Goal: Task Accomplishment & Management: Complete application form

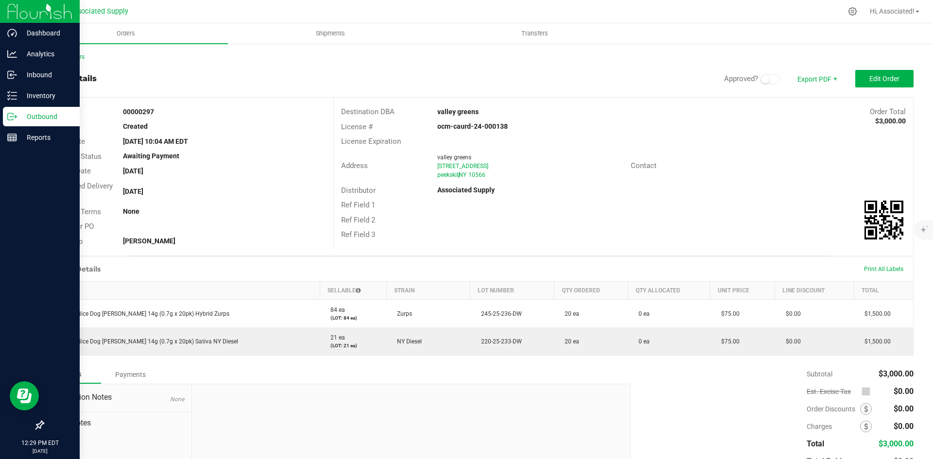
click at [58, 119] on p "Outbound" at bounding box center [46, 117] width 58 height 12
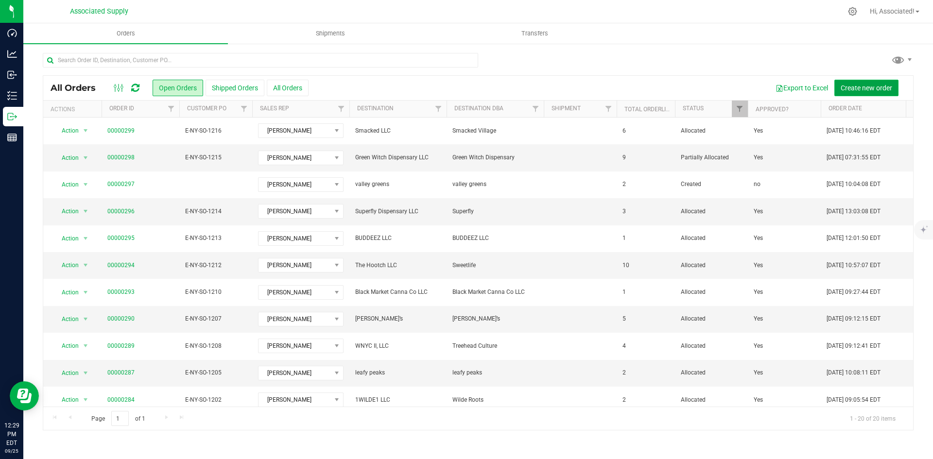
click at [868, 90] on span "Create new order" at bounding box center [865, 88] width 51 height 8
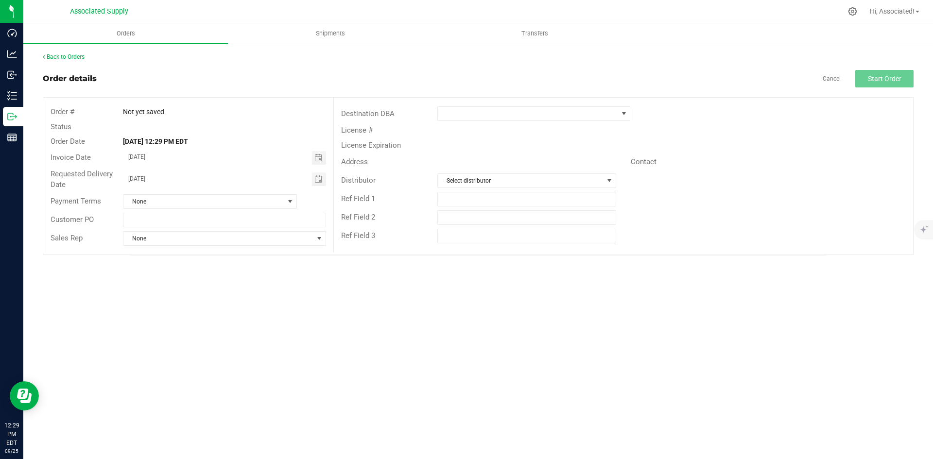
click at [521, 122] on div "Destination DBA" at bounding box center [623, 113] width 579 height 18
click at [526, 118] on span at bounding box center [528, 114] width 180 height 14
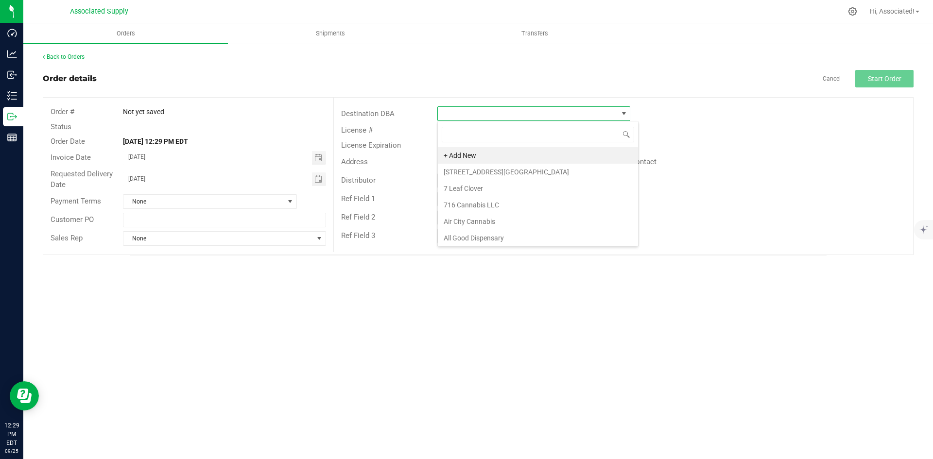
scroll to position [15, 193]
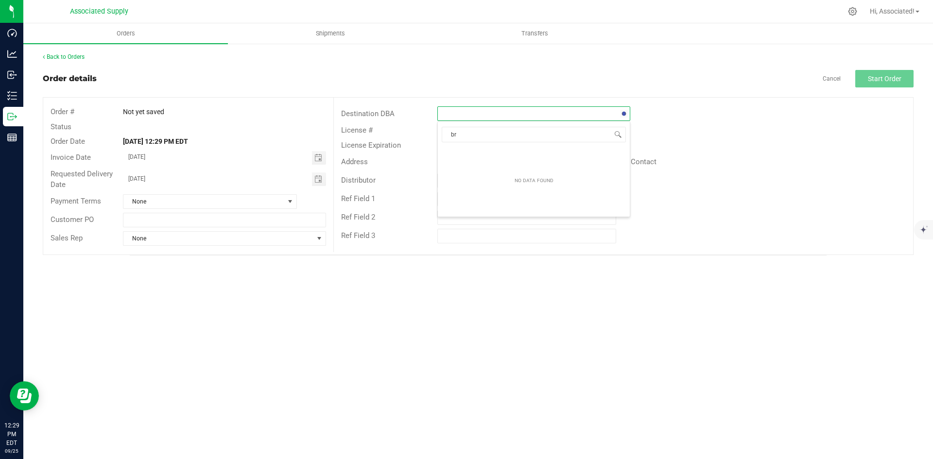
type input "b"
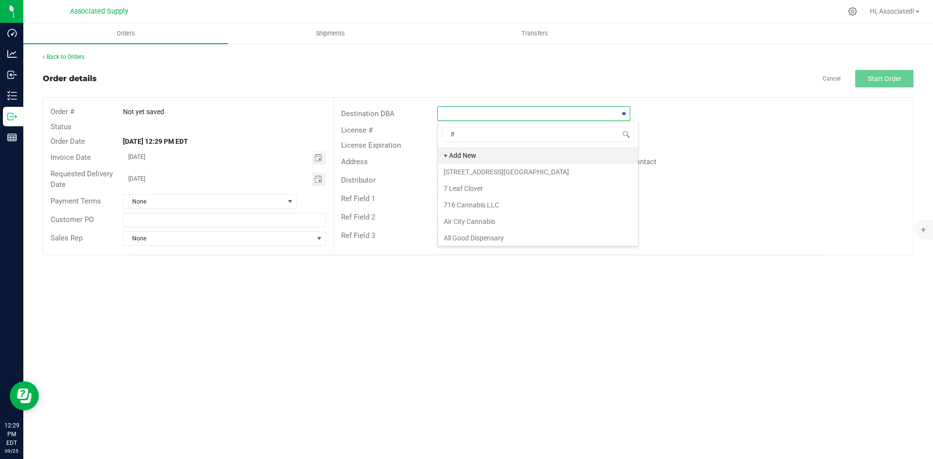
type input "fly"
click at [544, 157] on li "FlynnStoned Cannabis Company" at bounding box center [534, 155] width 192 height 17
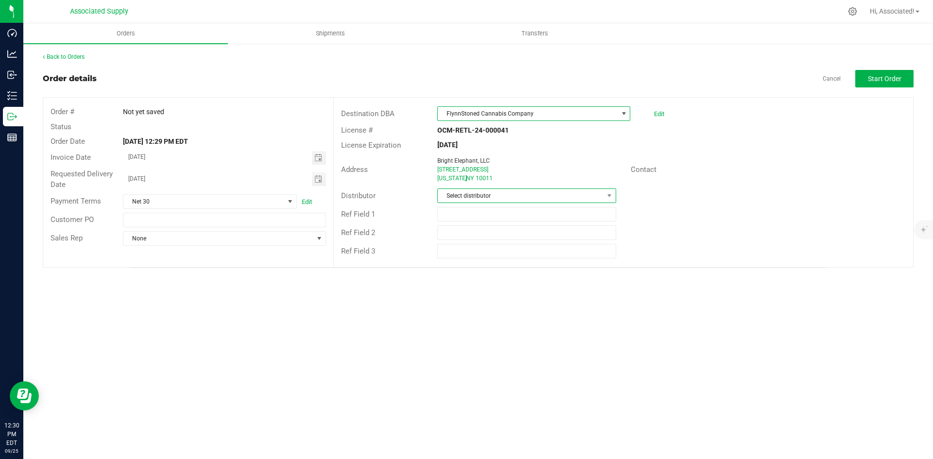
click at [533, 195] on span "Select distributor" at bounding box center [520, 196] width 165 height 14
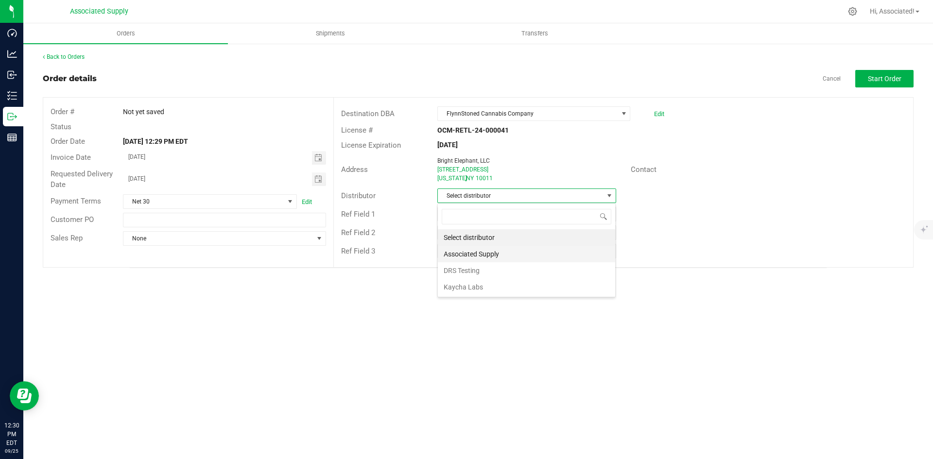
click at [508, 251] on li "Associated Supply" at bounding box center [526, 254] width 177 height 17
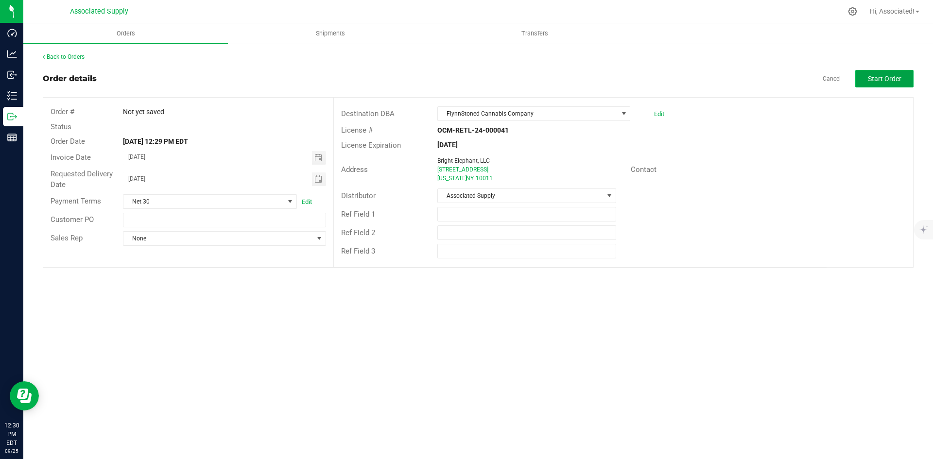
click at [893, 84] on button "Start Order" at bounding box center [884, 78] width 58 height 17
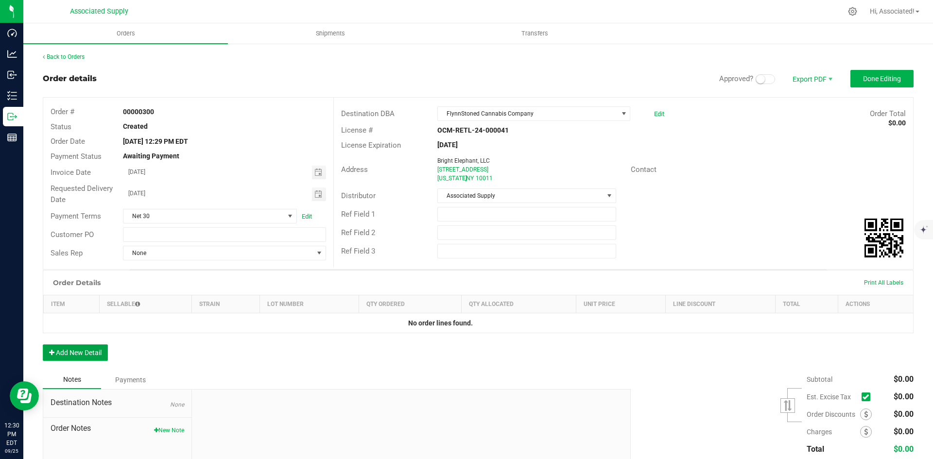
click at [93, 351] on button "Add New Detail" at bounding box center [75, 352] width 65 height 17
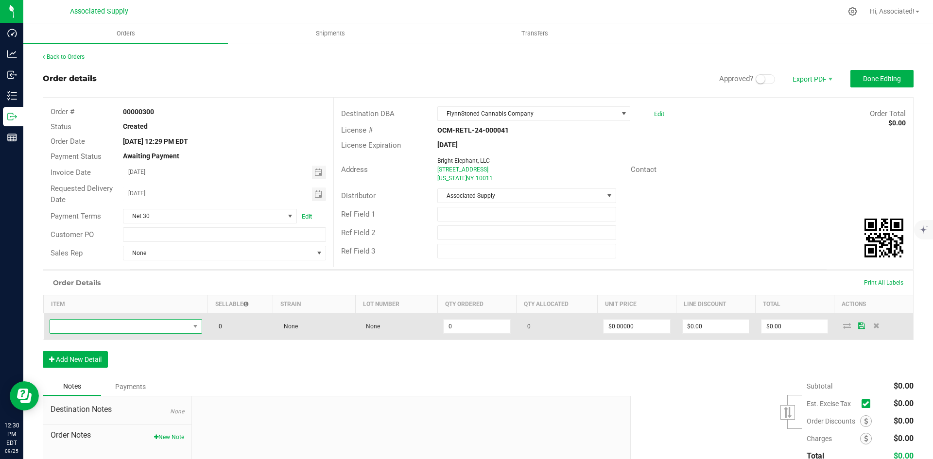
click at [135, 332] on span "NO DATA FOUND" at bounding box center [119, 327] width 139 height 14
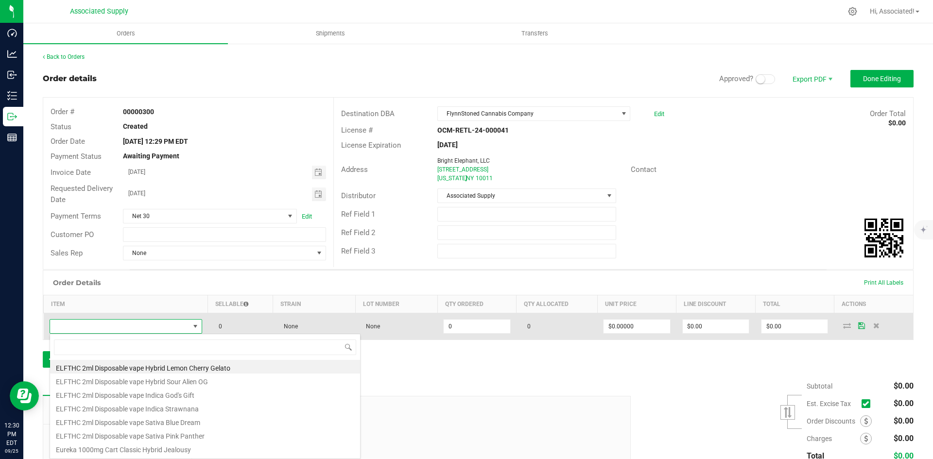
scroll to position [15, 150]
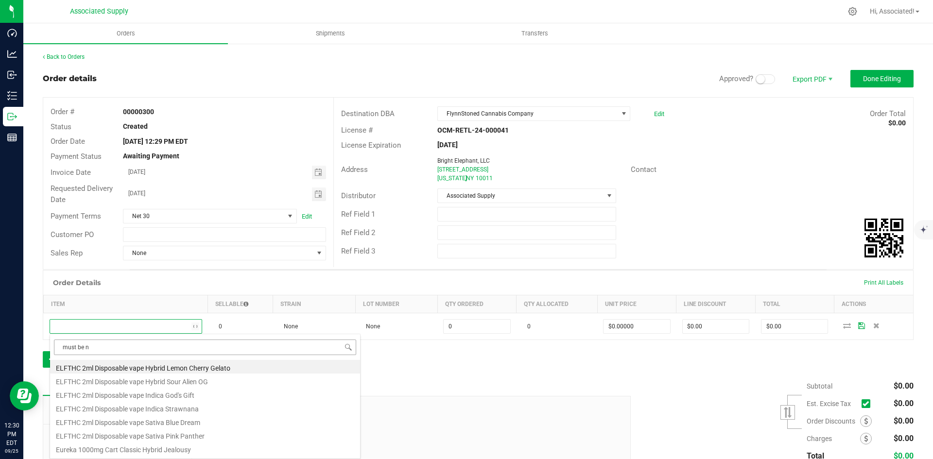
type input "must be ni"
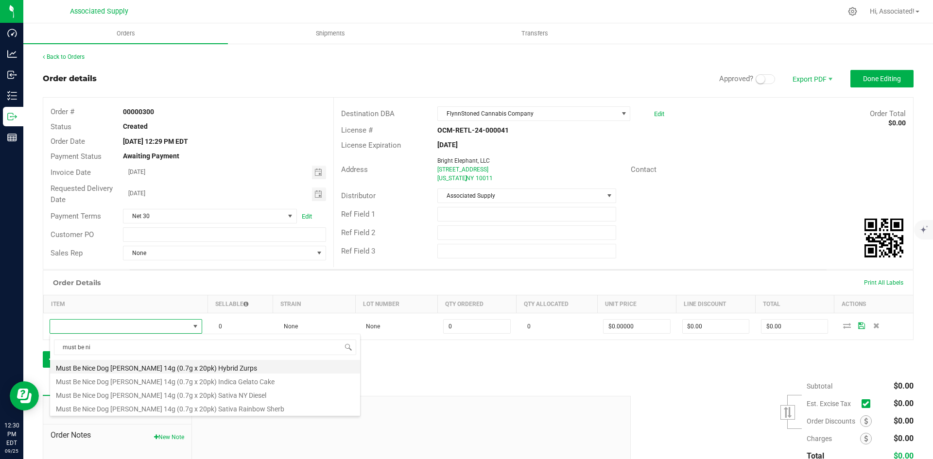
click at [179, 369] on li "Must Be Nice Dog [PERSON_NAME] 14g (0.7g x 20pk) Hybrid Zurps" at bounding box center [205, 367] width 310 height 14
type input "0 ea"
type input "$75.00000"
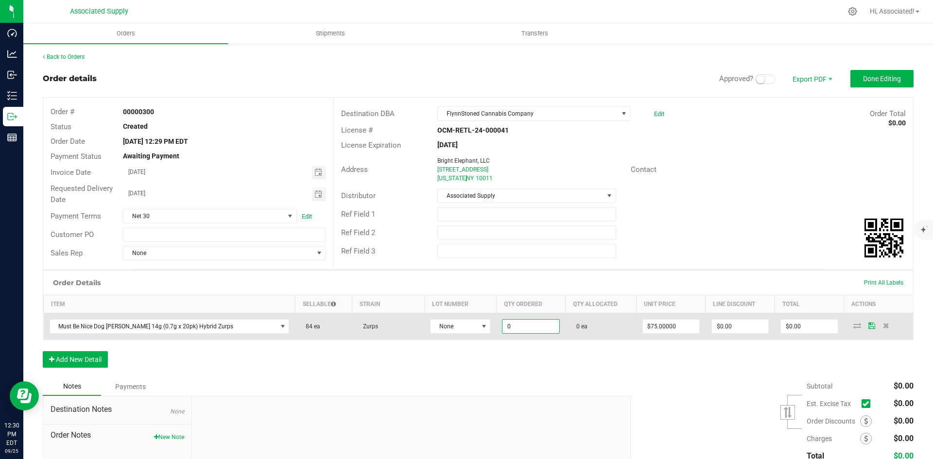
click at [502, 331] on input "0" at bounding box center [530, 327] width 56 height 14
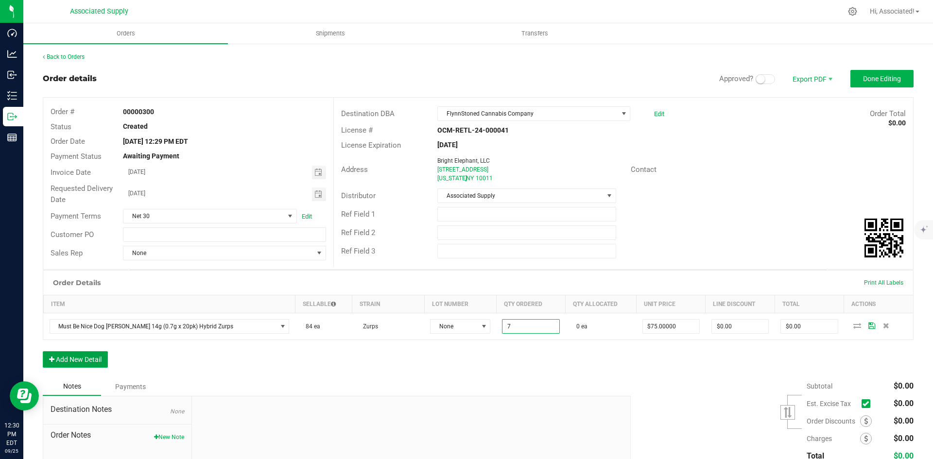
type input "7 ea"
type input "$525.00"
click at [85, 353] on button "Add New Detail" at bounding box center [75, 359] width 65 height 17
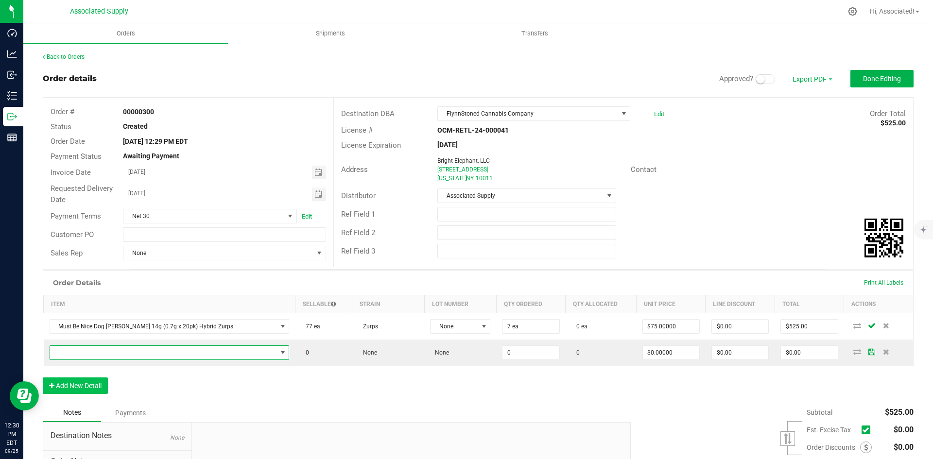
click at [85, 353] on span "NO DATA FOUND" at bounding box center [163, 353] width 227 height 14
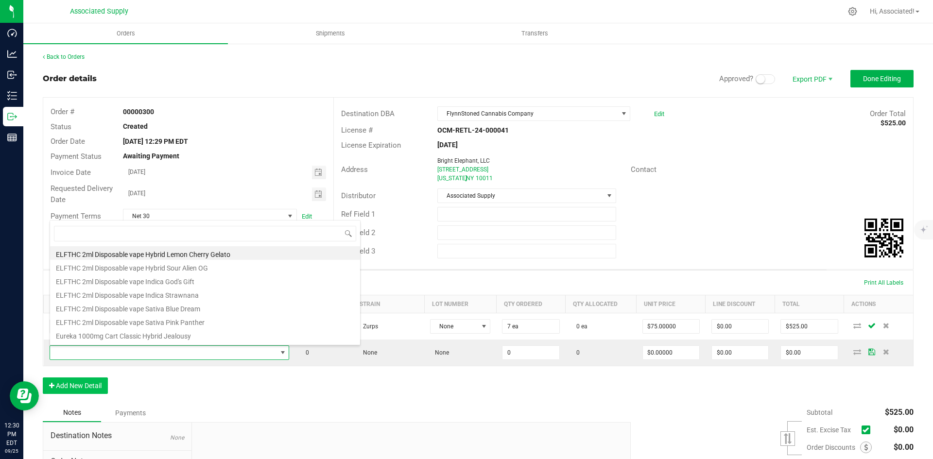
scroll to position [15, 211]
type input "nyc"
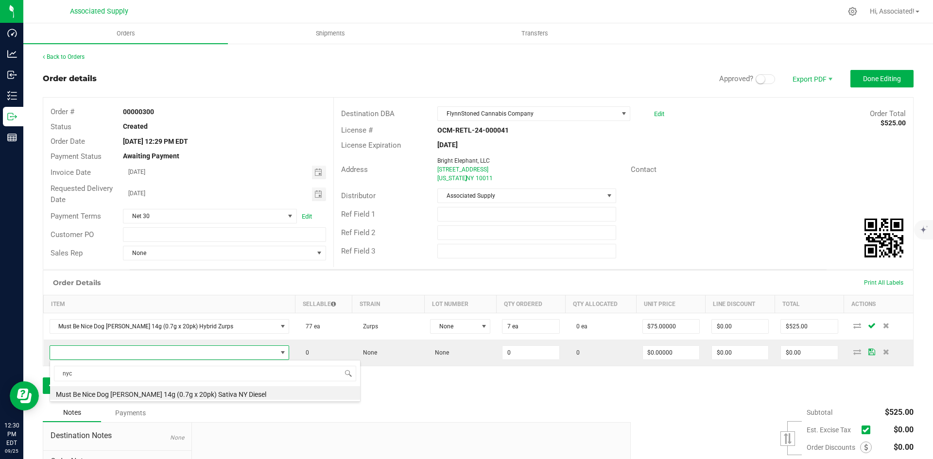
click at [193, 392] on li "Must Be Nice Dog [PERSON_NAME] 14g (0.7g x 20pk) Sativa NY Diesel" at bounding box center [205, 393] width 310 height 14
type input "0 ea"
type input "$75.00000"
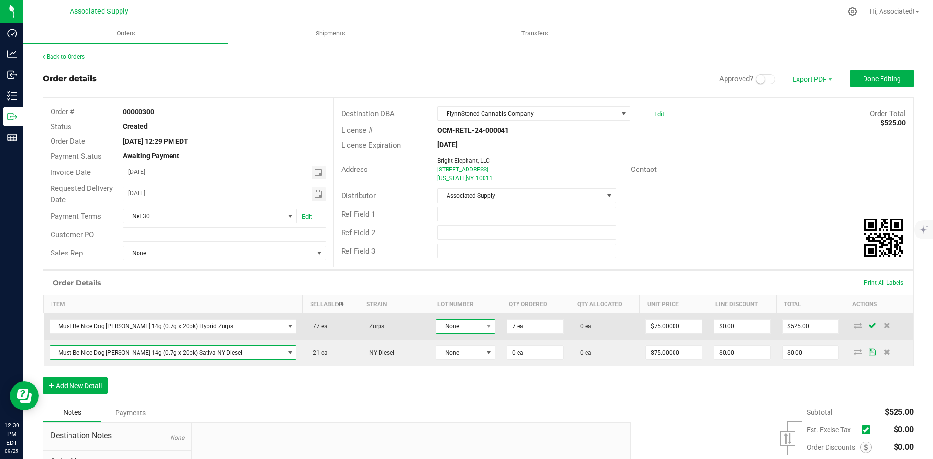
click at [455, 330] on span "None" at bounding box center [459, 327] width 47 height 14
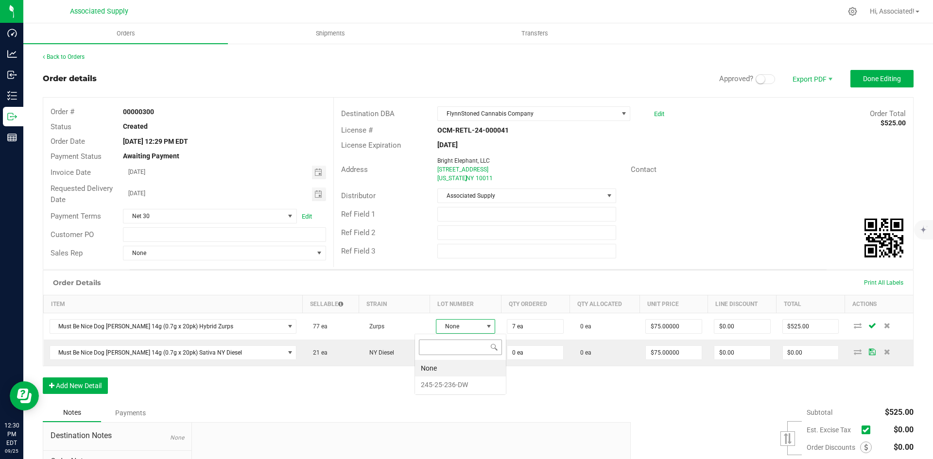
scroll to position [15, 62]
click at [445, 386] on li "245-25-236-DW" at bounding box center [460, 384] width 91 height 17
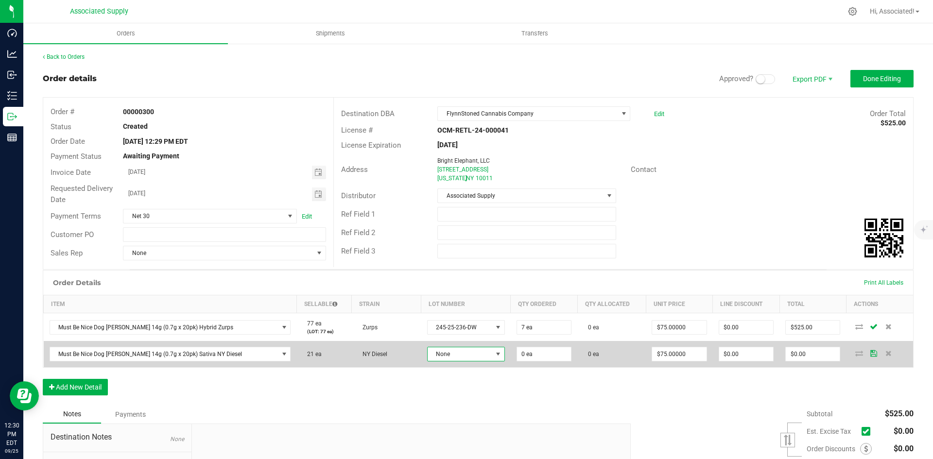
click at [446, 357] on span "None" at bounding box center [459, 354] width 65 height 14
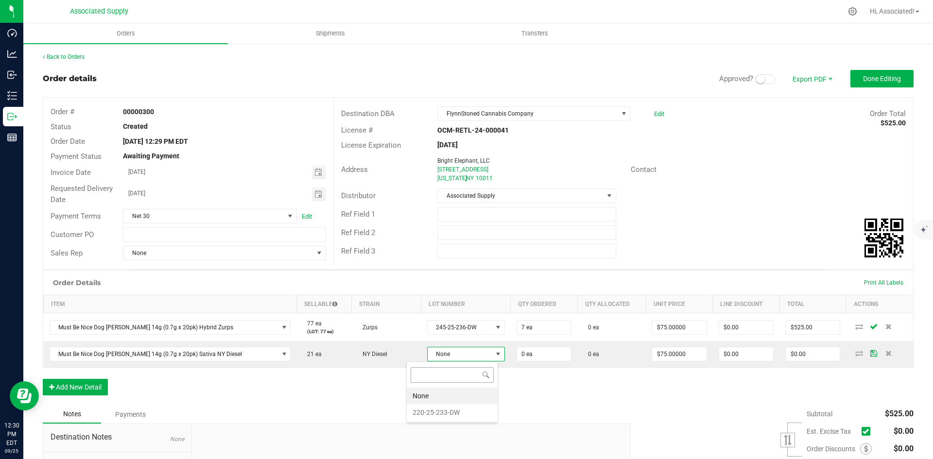
scroll to position [15, 79]
click at [448, 409] on li "220-25-233-DW" at bounding box center [452, 412] width 91 height 17
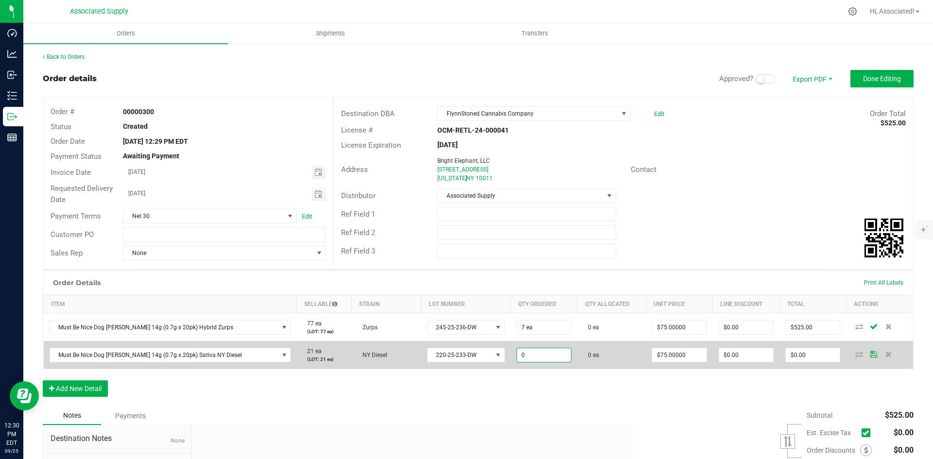
click at [523, 359] on input "0" at bounding box center [544, 355] width 54 height 14
type input "8 ea"
type input "75"
type input "$600.00"
click at [692, 355] on input "75" at bounding box center [679, 355] width 54 height 14
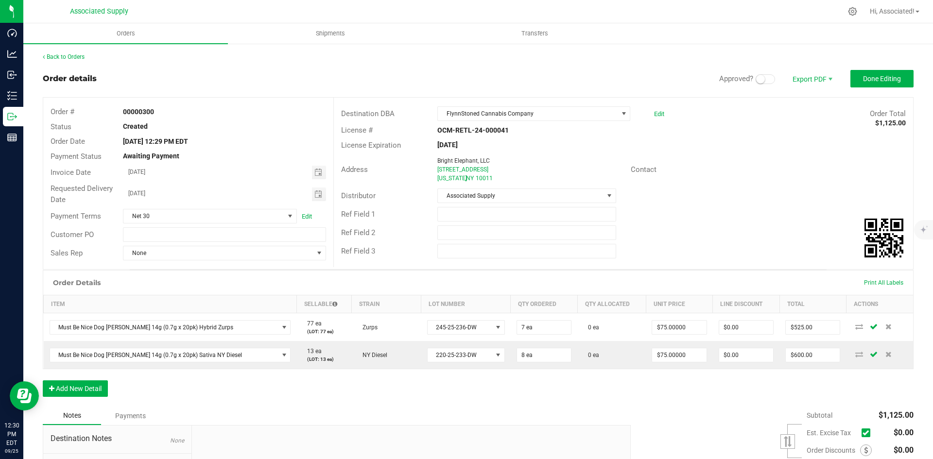
click at [862, 433] on icon at bounding box center [865, 433] width 6 height 0
click at [0, 0] on input "checkbox" at bounding box center [0, 0] width 0 height 0
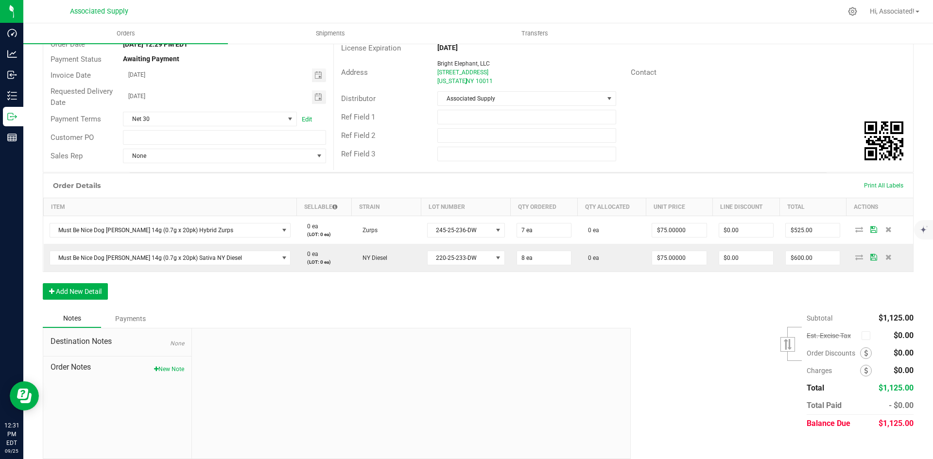
scroll to position [0, 0]
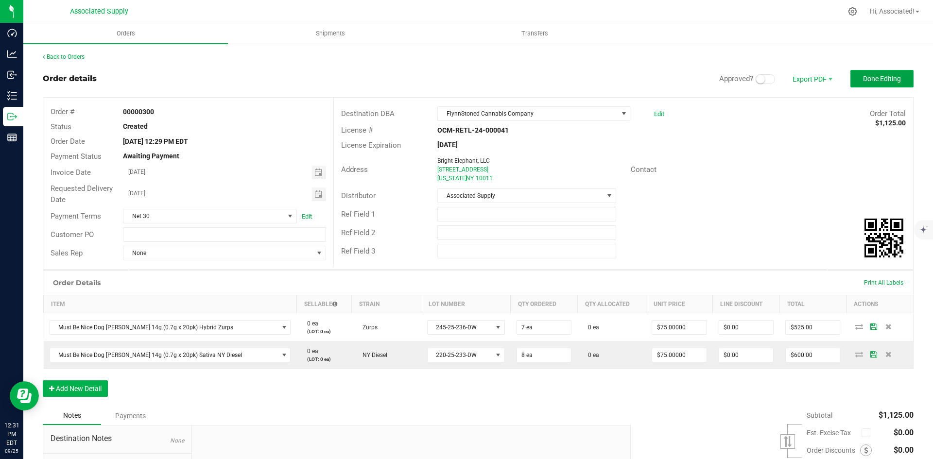
click at [868, 82] on span "Done Editing" at bounding box center [882, 79] width 38 height 8
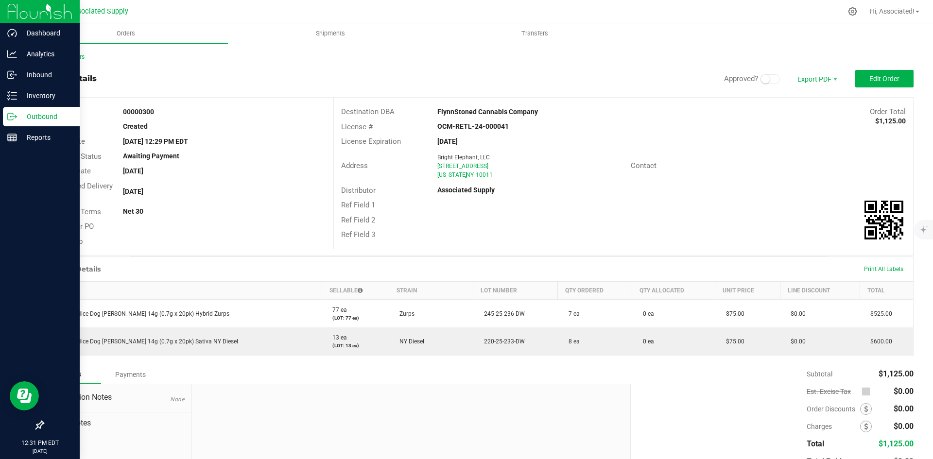
click at [44, 117] on p "Outbound" at bounding box center [46, 117] width 58 height 12
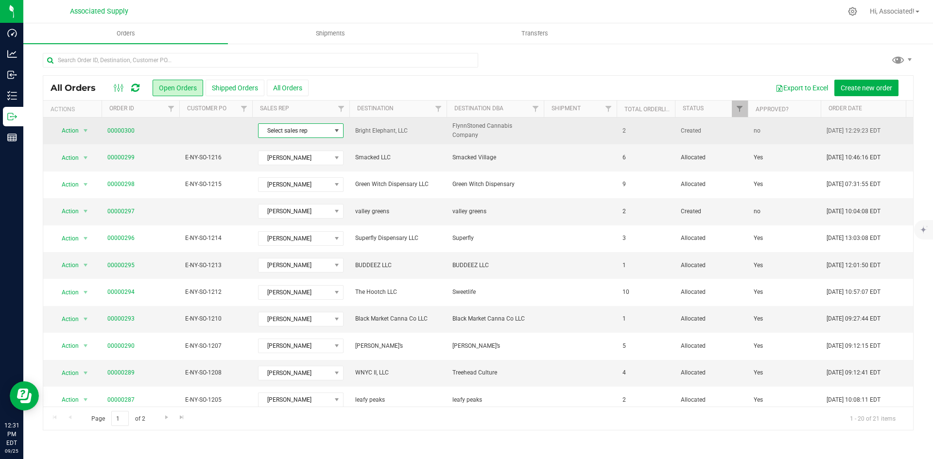
click at [289, 132] on span "Select sales rep" at bounding box center [294, 131] width 72 height 14
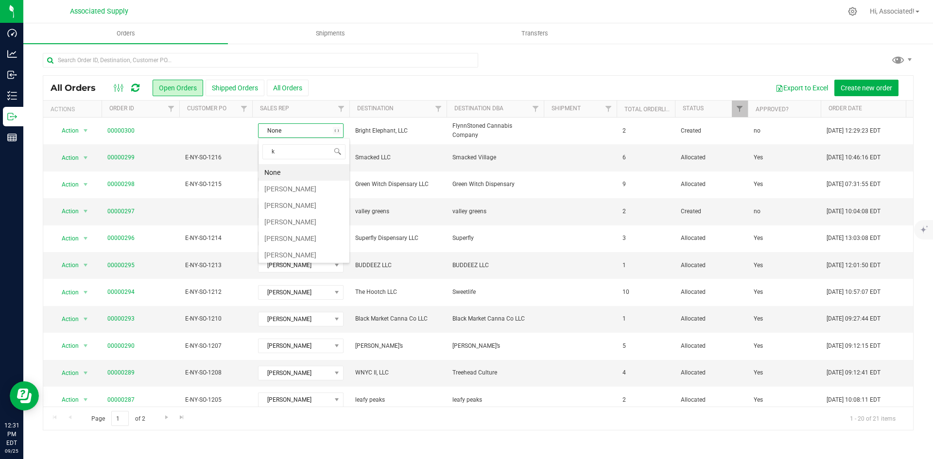
type input "ky"
click at [282, 171] on li "[PERSON_NAME]" at bounding box center [303, 172] width 91 height 17
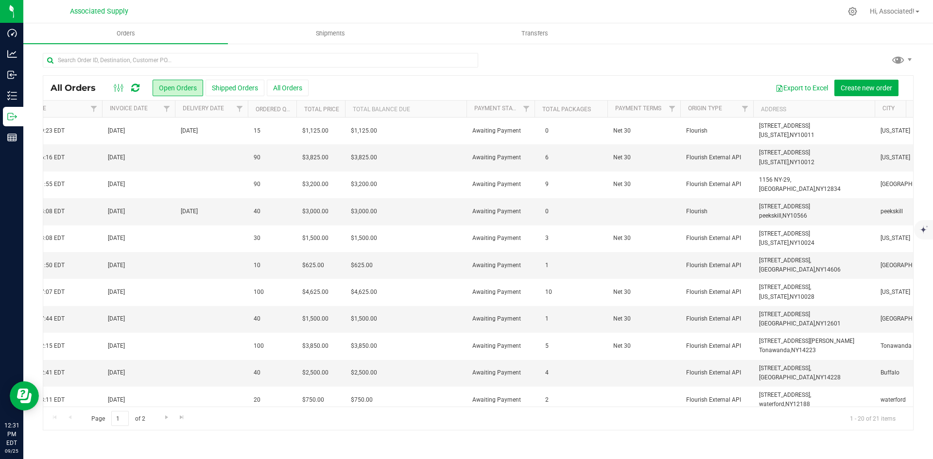
scroll to position [0, 823]
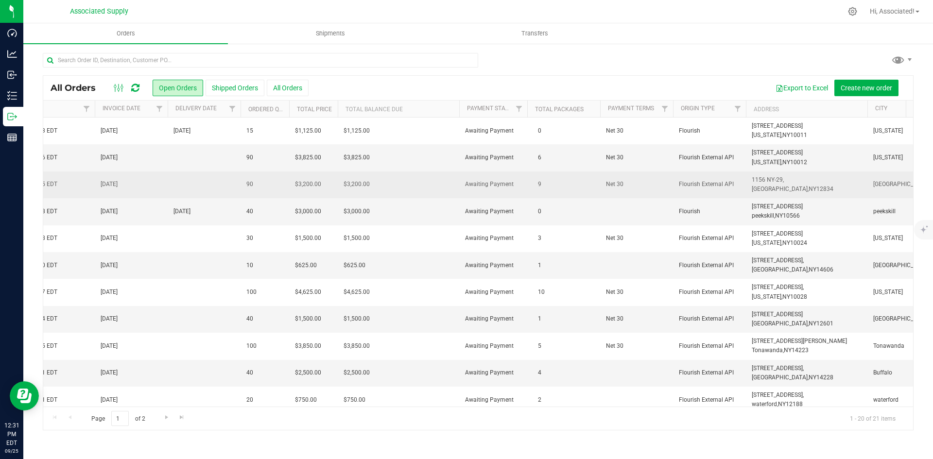
drag, startPoint x: 807, startPoint y: 189, endPoint x: 747, endPoint y: 182, distance: 60.7
click at [747, 182] on td "1156 NY-29, [GEOGRAPHIC_DATA], [GEOGRAPHIC_DATA] 12834" at bounding box center [806, 184] width 121 height 27
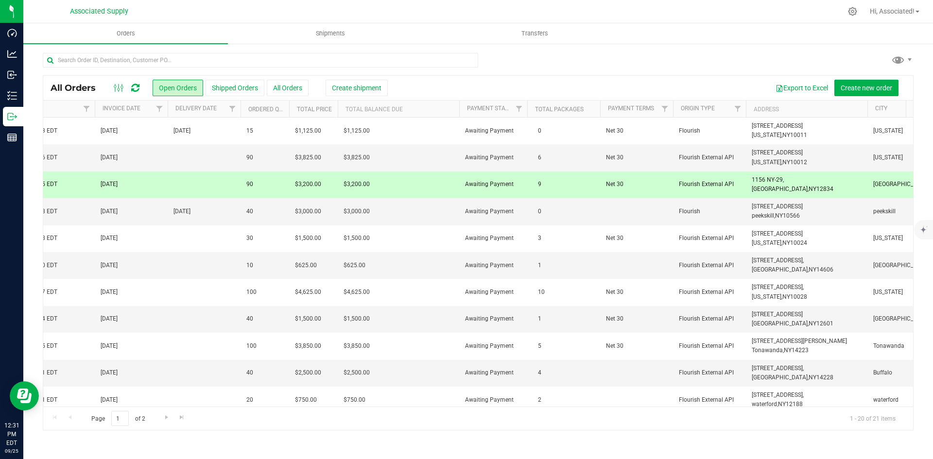
copy span "1156 NY-29, [GEOGRAPHIC_DATA]"
drag, startPoint x: 817, startPoint y: 215, endPoint x: 743, endPoint y: 214, distance: 73.8
click at [743, 214] on tr "Action Action Approve Cancel order Change facility Clone order Edit order Mark …" at bounding box center [80, 211] width 1720 height 27
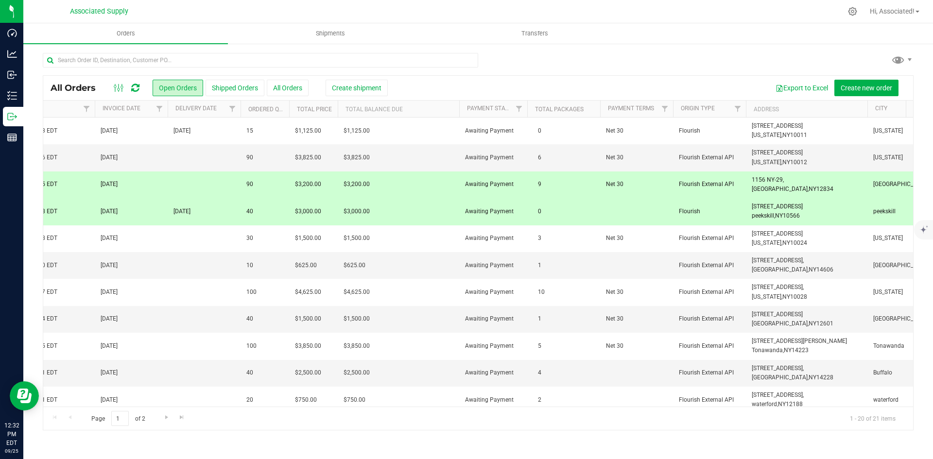
copy tr "[STREET_ADDRESS]"
click at [562, 260] on td "1" at bounding box center [563, 265] width 73 height 27
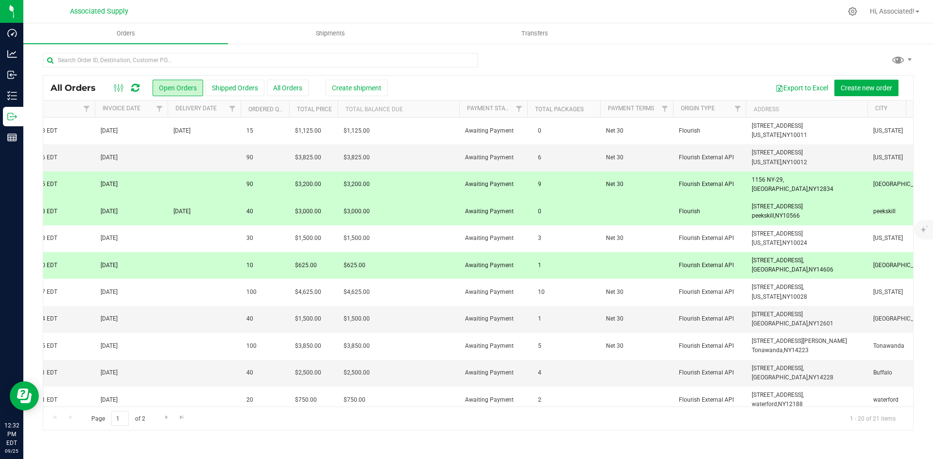
click at [730, 180] on span "Flourish External API" at bounding box center [709, 184] width 61 height 9
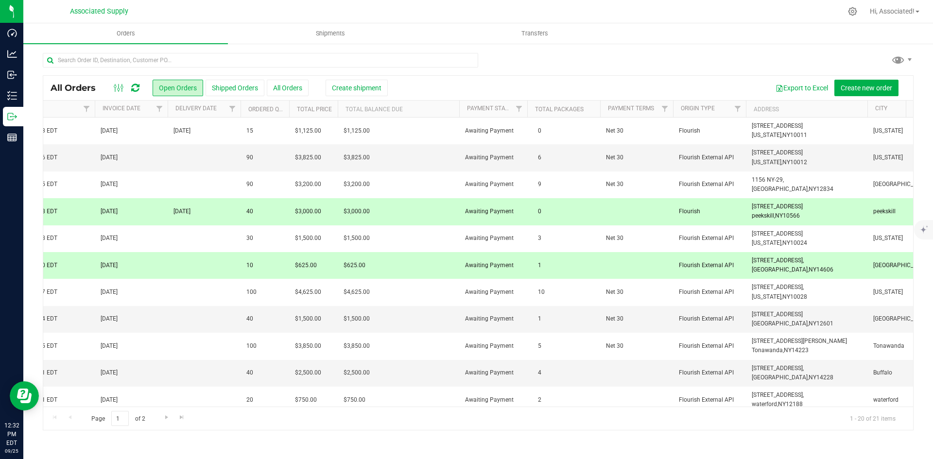
click at [751, 211] on td "[STREET_ADDRESS] [GEOGRAPHIC_DATA], [GEOGRAPHIC_DATA] 10566" at bounding box center [806, 211] width 121 height 27
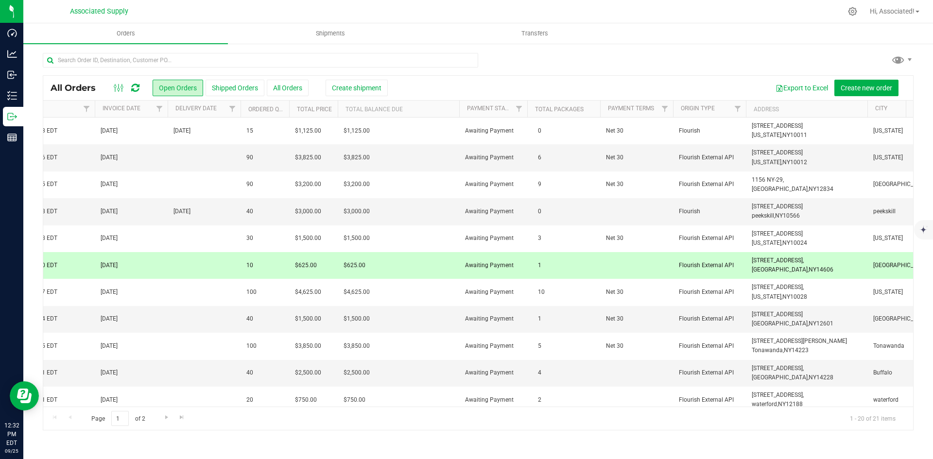
click at [805, 262] on td "[STREET_ADDRESS], [GEOGRAPHIC_DATA], [GEOGRAPHIC_DATA] 14606" at bounding box center [806, 265] width 121 height 27
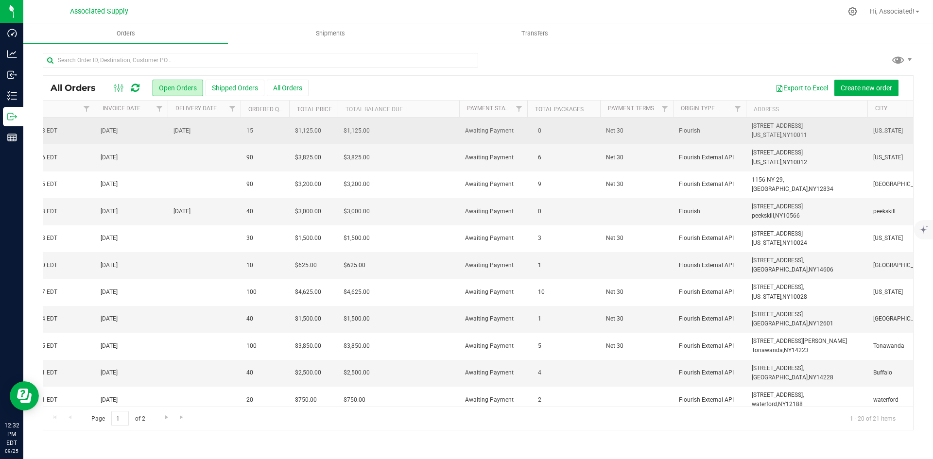
drag, startPoint x: 815, startPoint y: 134, endPoint x: 746, endPoint y: 130, distance: 68.6
click at [746, 130] on td "[STREET_ADDRESS] [US_STATE], [GEOGRAPHIC_DATA] 10011" at bounding box center [806, 131] width 121 height 27
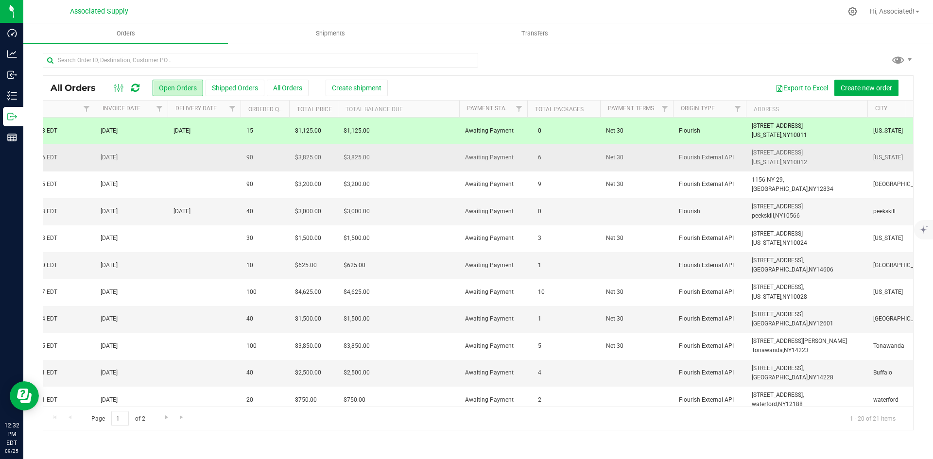
click at [790, 162] on span "10012" at bounding box center [798, 162] width 17 height 7
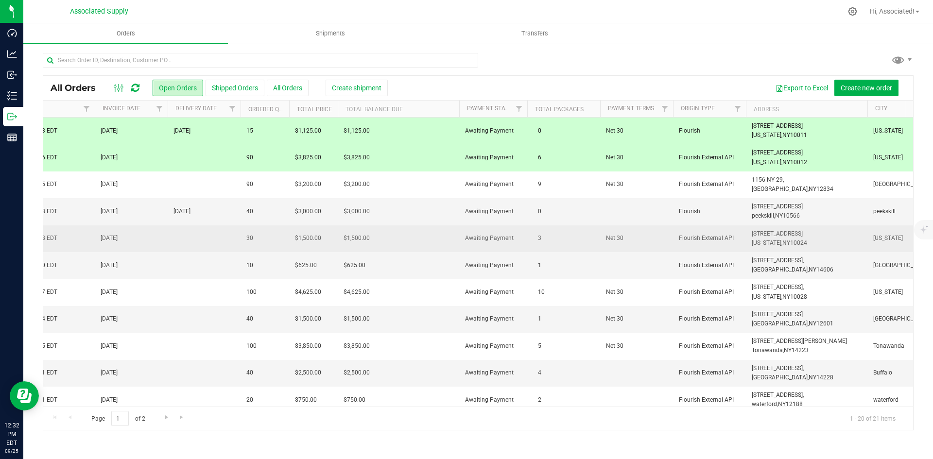
click at [796, 235] on span "[STREET_ADDRESS] [US_STATE], [GEOGRAPHIC_DATA] 10024" at bounding box center [778, 238] width 55 height 18
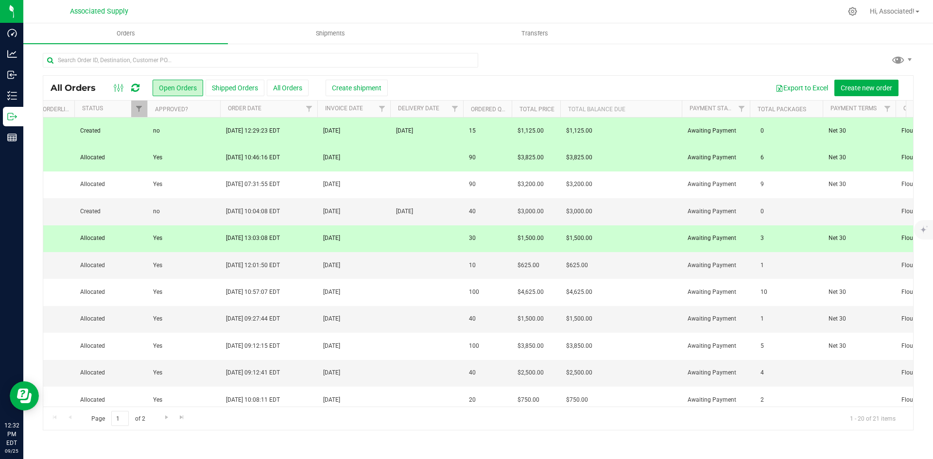
scroll to position [0, 857]
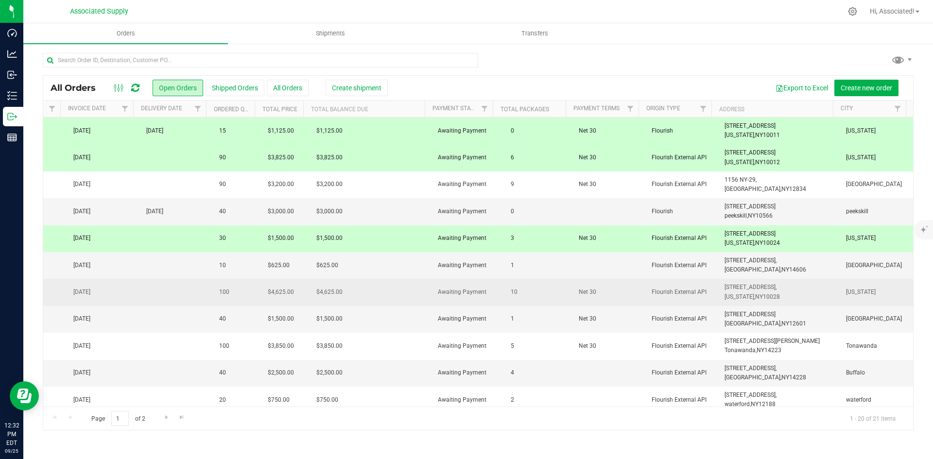
click at [857, 295] on span "[US_STATE]" at bounding box center [876, 292] width 61 height 9
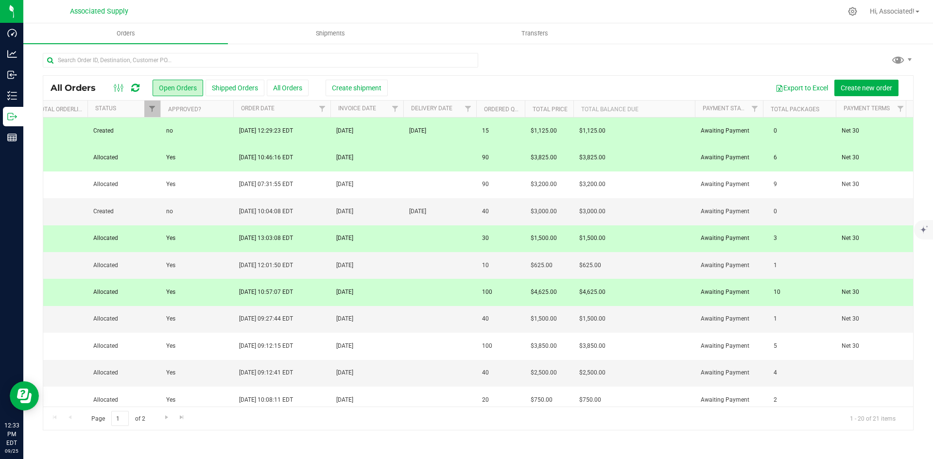
scroll to position [0, 0]
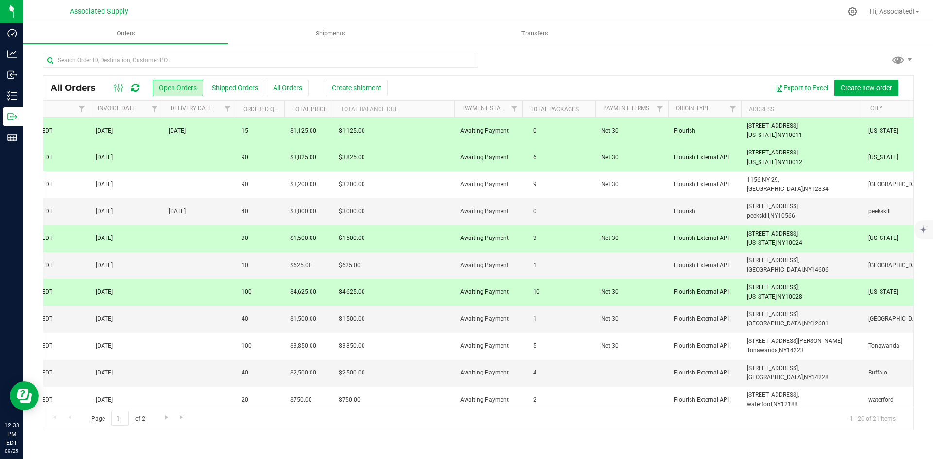
drag, startPoint x: 800, startPoint y: 134, endPoint x: 742, endPoint y: 130, distance: 58.4
click at [742, 130] on td "[STREET_ADDRESS] [US_STATE], [GEOGRAPHIC_DATA] 10011" at bounding box center [801, 131] width 121 height 27
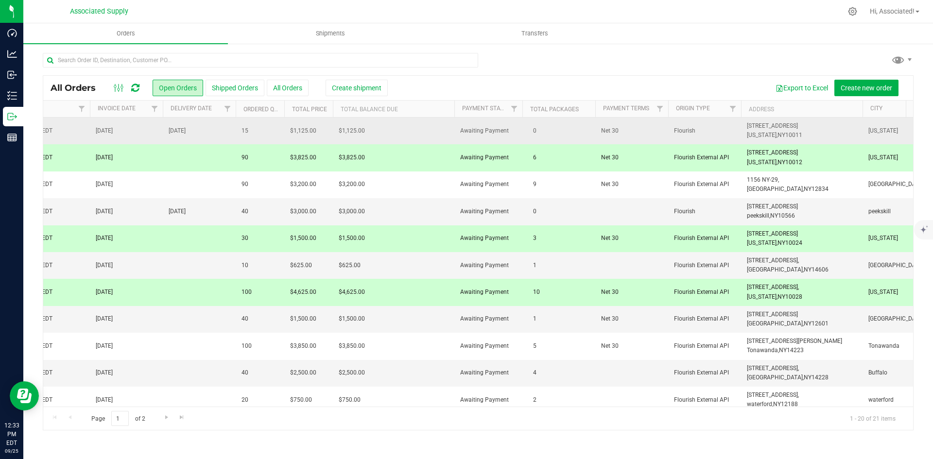
copy span "[STREET_ADDRESS][US_STATE]"
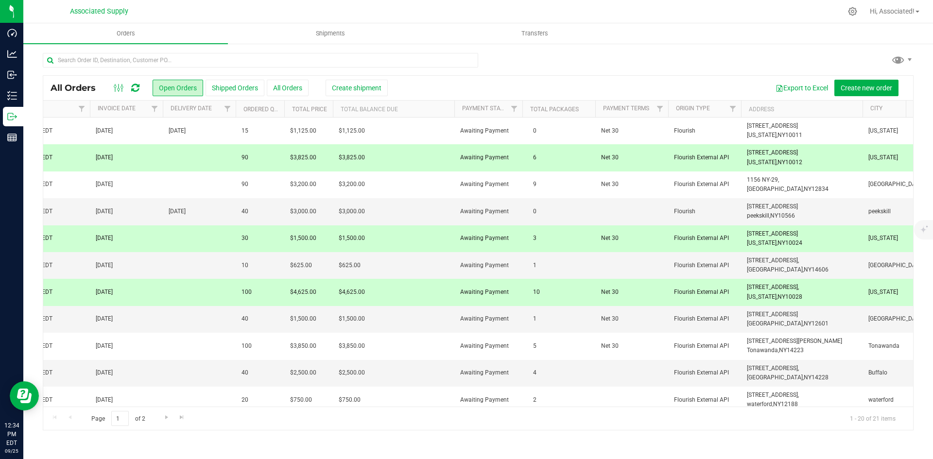
drag, startPoint x: 811, startPoint y: 161, endPoint x: 733, endPoint y: 153, distance: 78.1
click at [733, 153] on tr "Action Action Cancel order Clone order Edit order Mark as fully paid Order audi…" at bounding box center [76, 157] width 1720 height 27
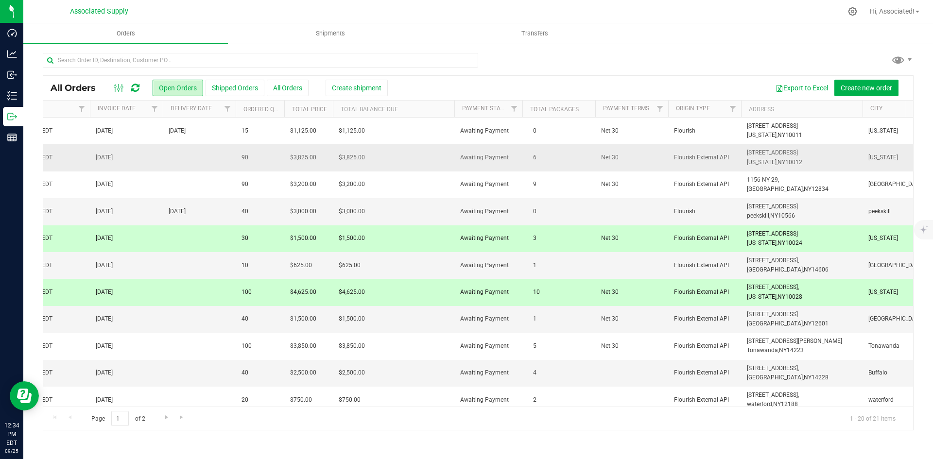
copy tr "[STREET_ADDRESS][US_STATE]"
drag, startPoint x: 814, startPoint y: 239, endPoint x: 738, endPoint y: 235, distance: 75.9
click at [738, 235] on tr "Action Action Cancel order Clone order Edit order Mark as fully paid Order audi…" at bounding box center [76, 238] width 1720 height 27
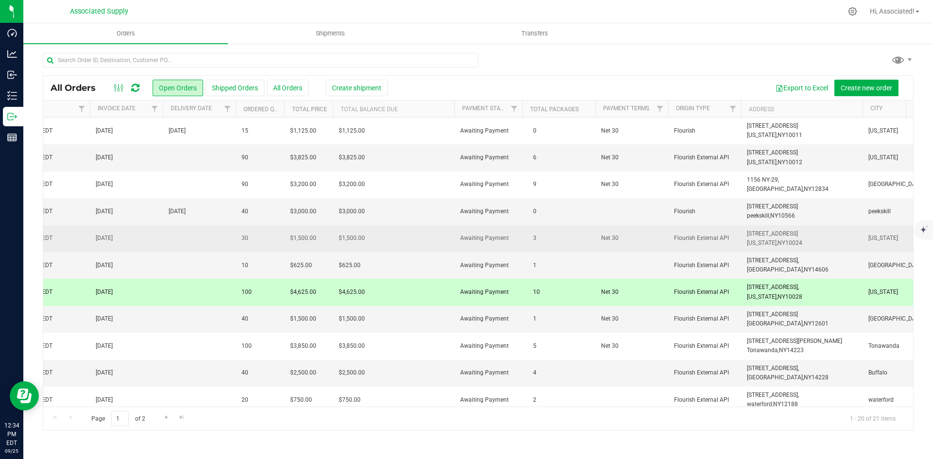
copy tr "[STREET_ADDRESS][US_STATE]"
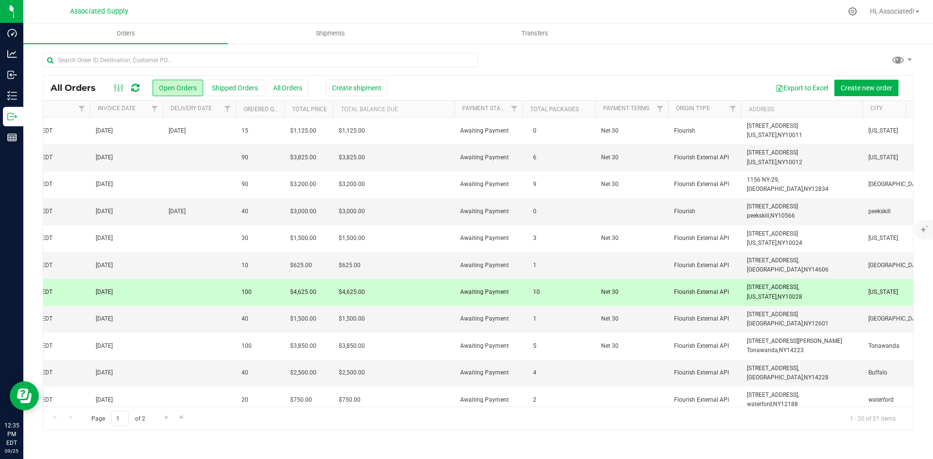
drag, startPoint x: 805, startPoint y: 301, endPoint x: 735, endPoint y: 293, distance: 70.9
click at [735, 293] on tr "Action Action Cancel order Clone order Edit order Mark as fully paid Order audi…" at bounding box center [76, 292] width 1720 height 27
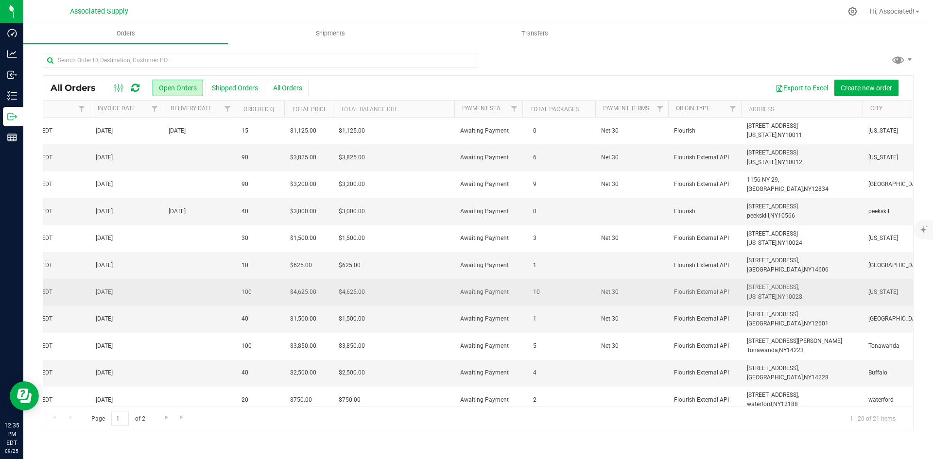
drag, startPoint x: 776, startPoint y: 294, endPoint x: 716, endPoint y: 299, distance: 61.0
click at [716, 299] on td "Flourish External API" at bounding box center [704, 292] width 73 height 27
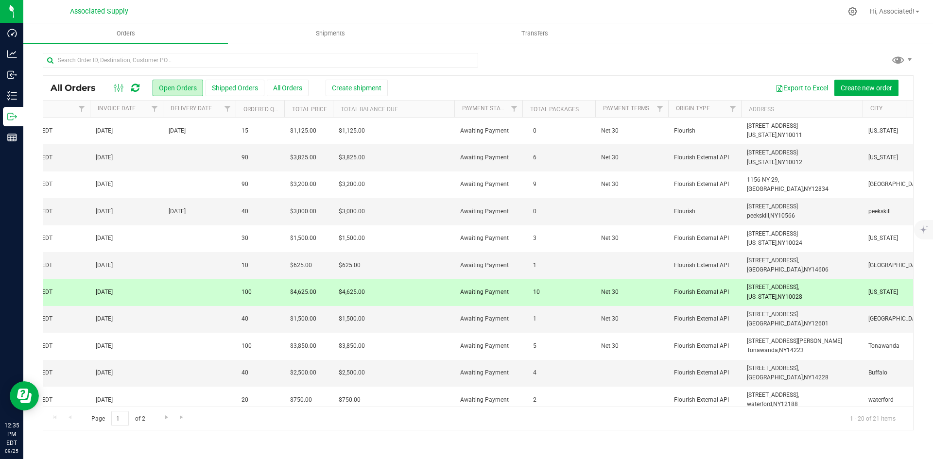
copy tr "[STREET_ADDRESS][US_STATE]"
click at [820, 289] on td "[STREET_ADDRESS], [US_STATE], [GEOGRAPHIC_DATA] 10028" at bounding box center [801, 292] width 121 height 27
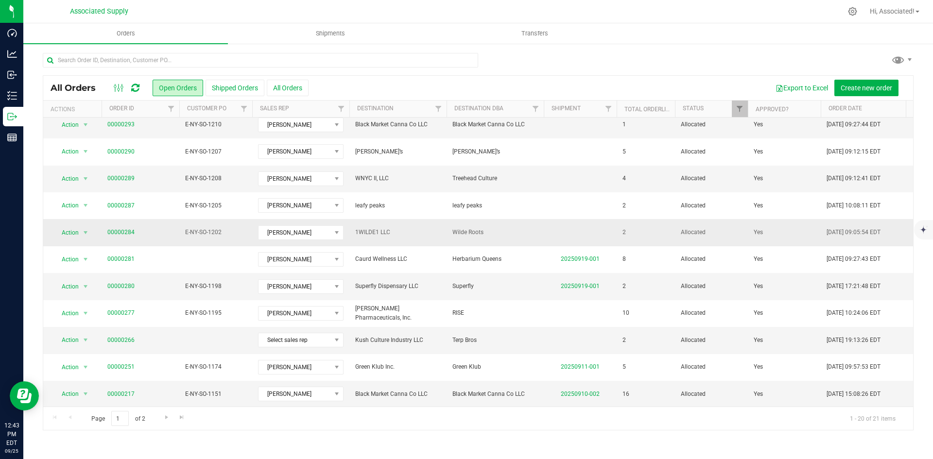
scroll to position [256, 0]
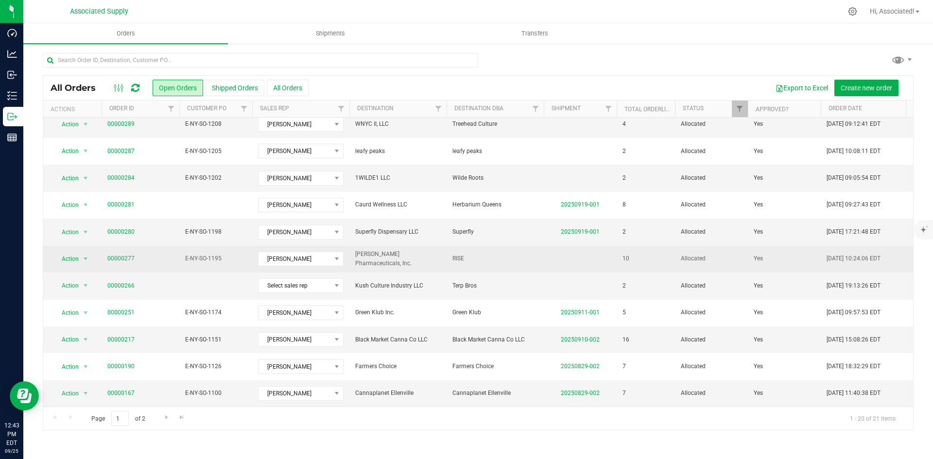
click at [575, 256] on td at bounding box center [580, 259] width 73 height 27
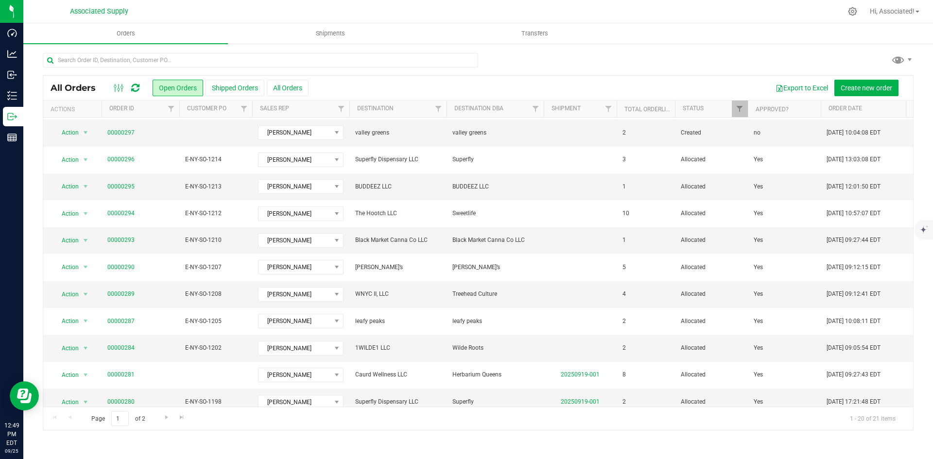
scroll to position [0, 0]
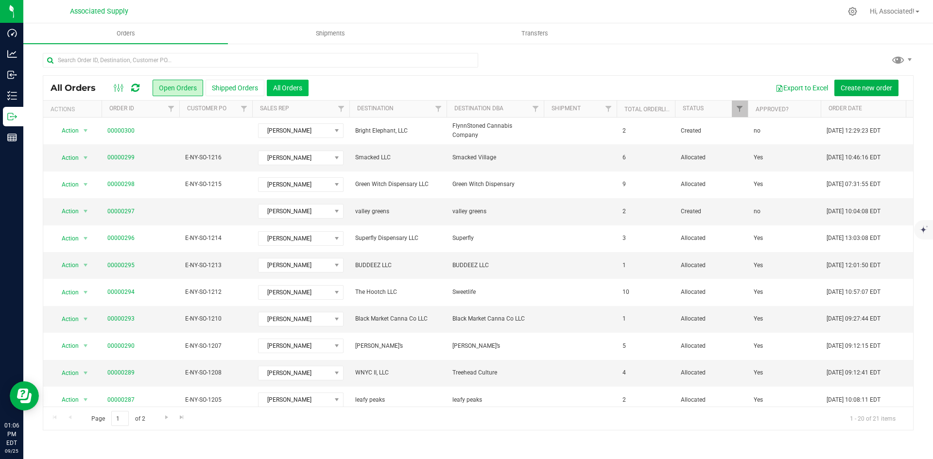
click at [289, 88] on button "All Orders" at bounding box center [288, 88] width 42 height 17
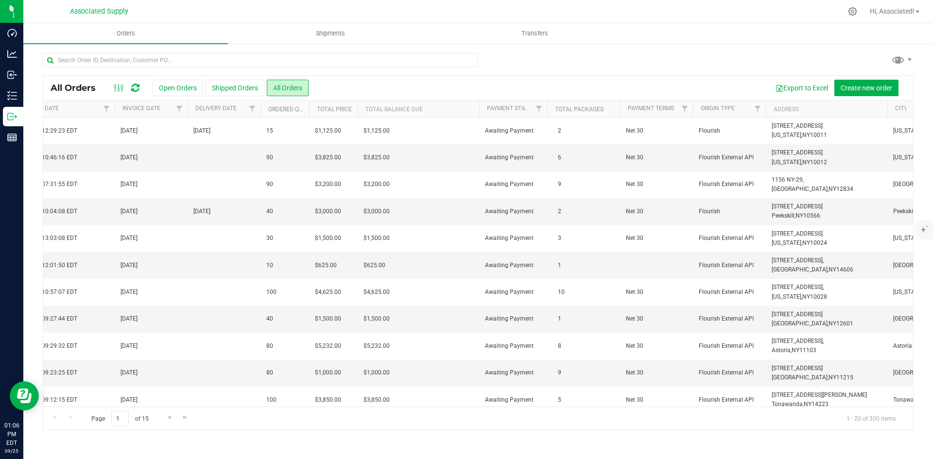
scroll to position [0, 805]
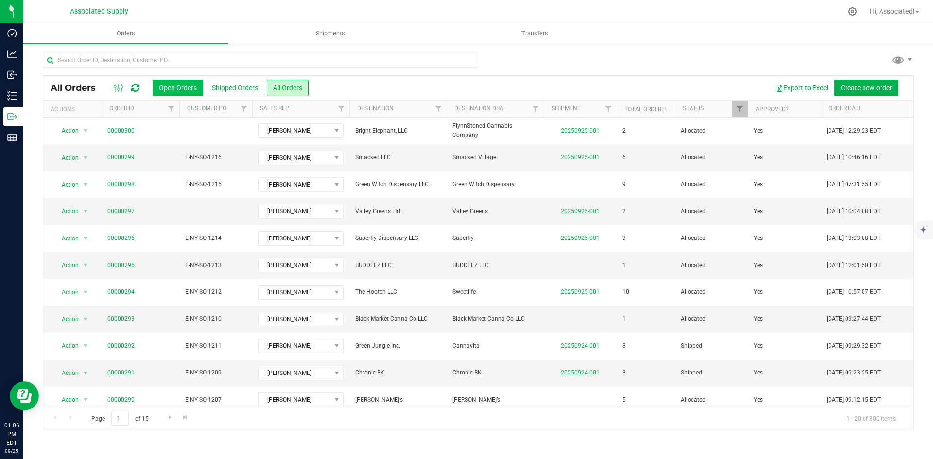
click at [176, 84] on button "Open Orders" at bounding box center [178, 88] width 51 height 17
click at [285, 88] on button "All Orders" at bounding box center [288, 88] width 42 height 17
click at [159, 89] on button "Open Orders" at bounding box center [178, 88] width 51 height 17
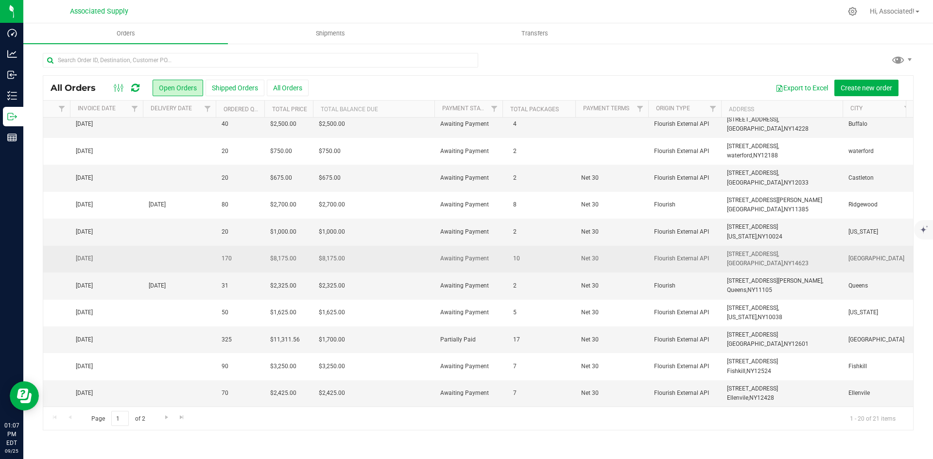
click at [780, 250] on span "[STREET_ADDRESS], [GEOGRAPHIC_DATA], [GEOGRAPHIC_DATA] 14623" at bounding box center [768, 259] width 82 height 18
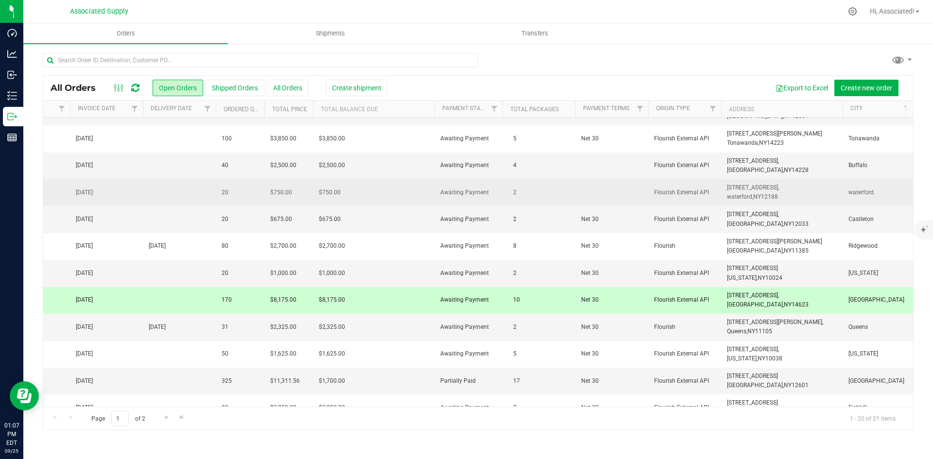
click at [788, 192] on td "[STREET_ADDRESS], [GEOGRAPHIC_DATA], [GEOGRAPHIC_DATA] 12188" at bounding box center [781, 192] width 121 height 27
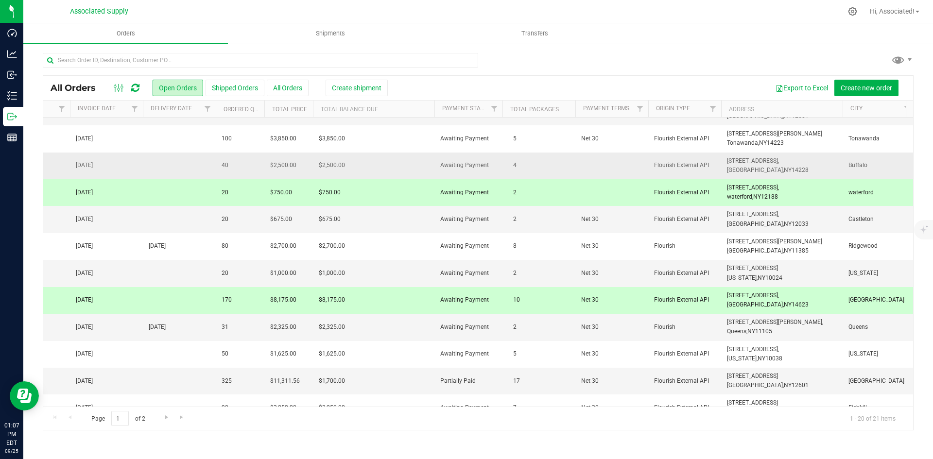
click at [781, 166] on td "[STREET_ADDRESS], [GEOGRAPHIC_DATA], [GEOGRAPHIC_DATA] 14228" at bounding box center [781, 166] width 121 height 27
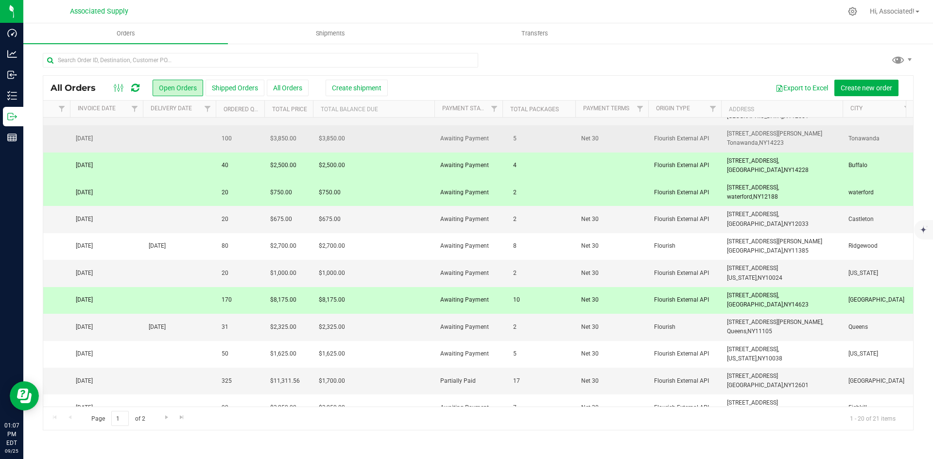
click at [779, 140] on span "14223" at bounding box center [775, 142] width 17 height 7
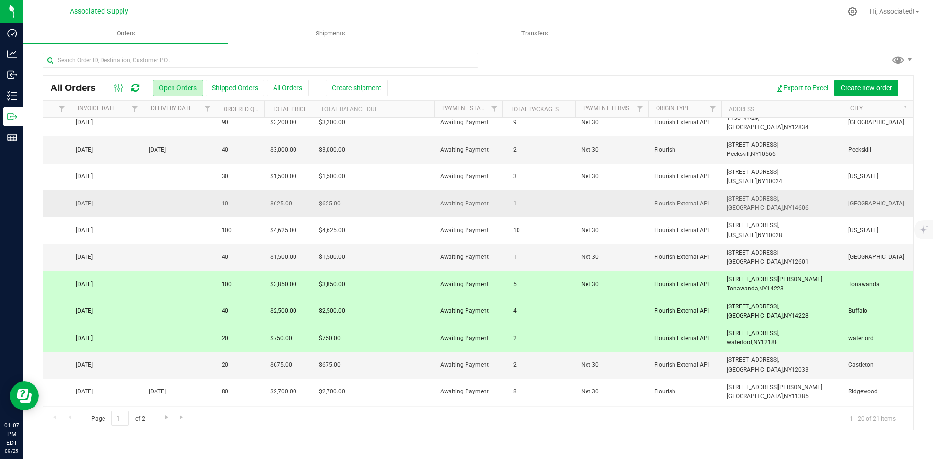
click at [767, 204] on span "[STREET_ADDRESS], [GEOGRAPHIC_DATA], [GEOGRAPHIC_DATA] 14606" at bounding box center [768, 203] width 82 height 18
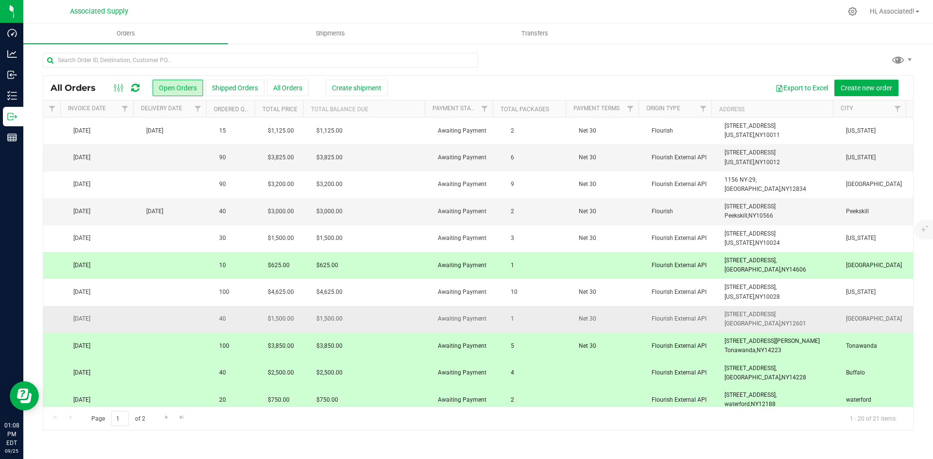
drag, startPoint x: 740, startPoint y: 318, endPoint x: 695, endPoint y: 314, distance: 45.8
click at [695, 314] on tr "Action Action Cancel order Clone order Edit order Mark as fully paid Order audi…" at bounding box center [53, 319] width 1720 height 27
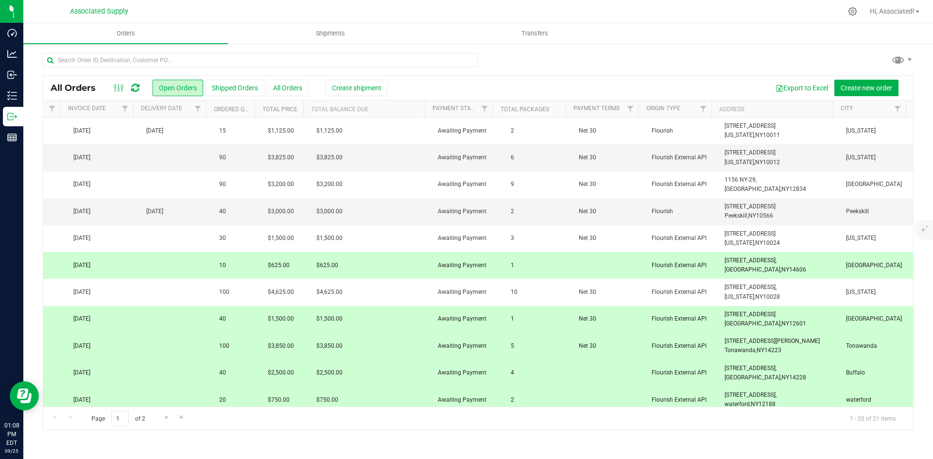
copy tr "[STREET_ADDRESS]"
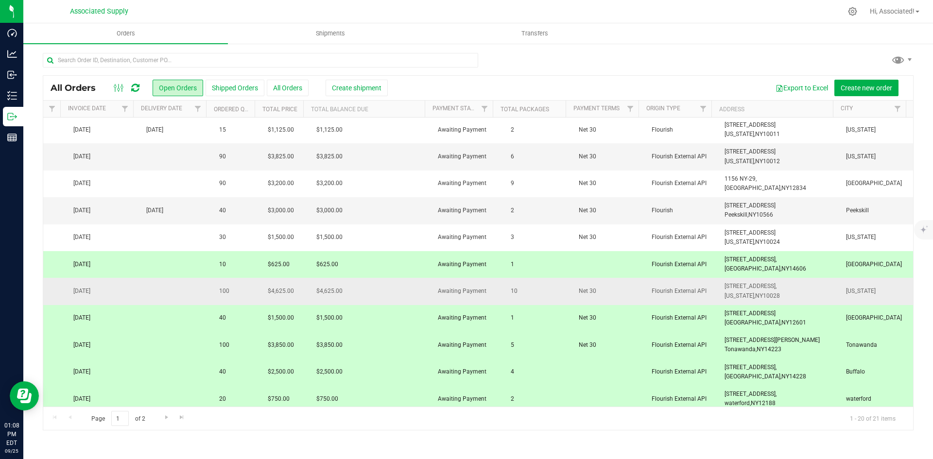
scroll to position [0, 857]
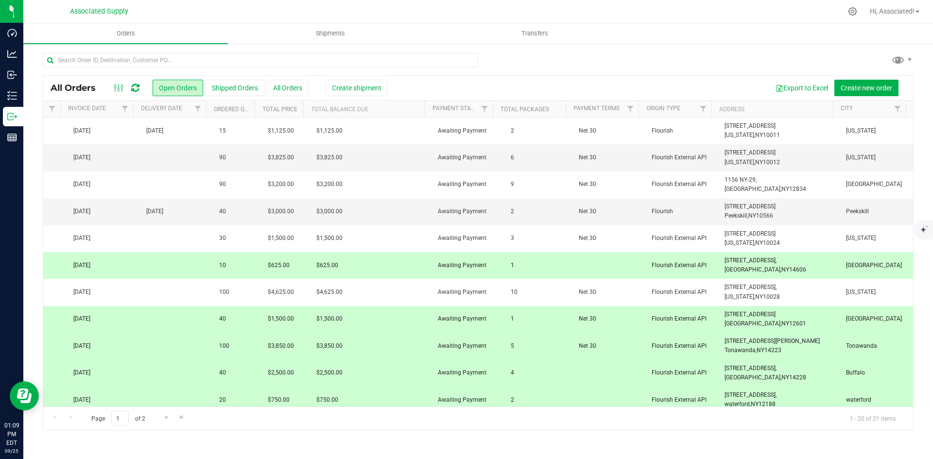
click at [725, 322] on span "[GEOGRAPHIC_DATA]," at bounding box center [752, 323] width 57 height 7
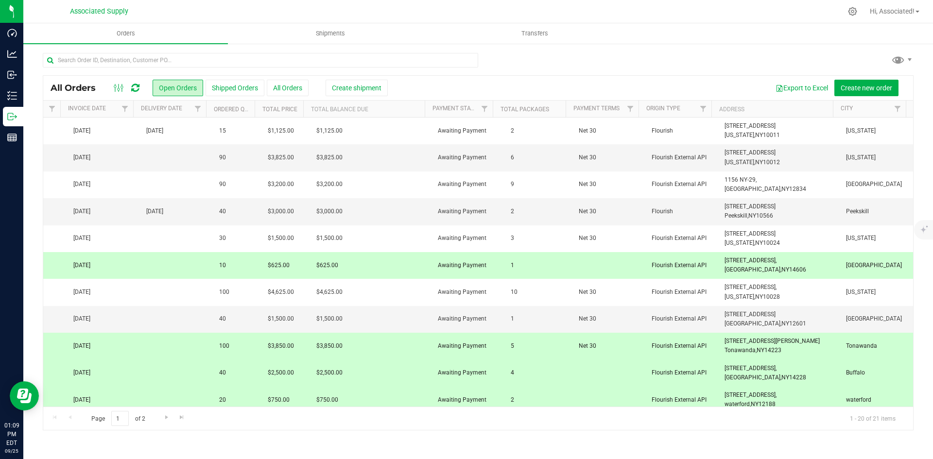
click at [784, 340] on td "[STREET_ADDRESS][PERSON_NAME] [GEOGRAPHIC_DATA], [GEOGRAPHIC_DATA] 14223" at bounding box center [778, 346] width 121 height 27
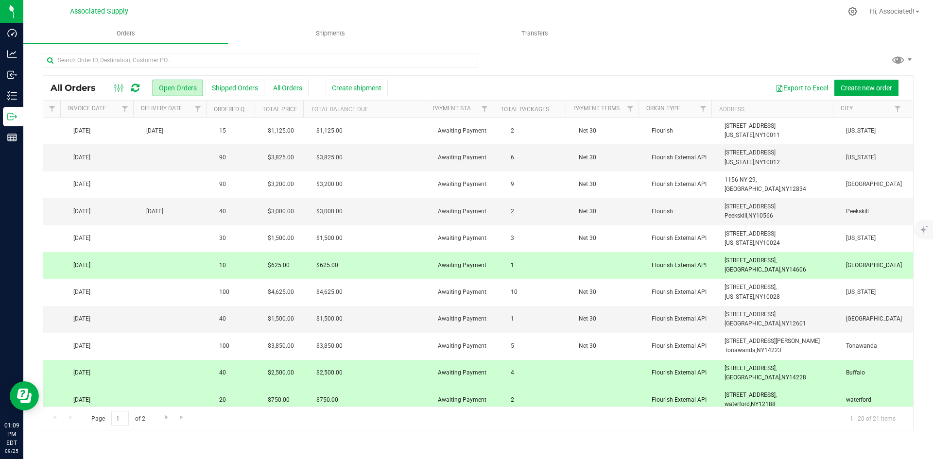
click at [779, 371] on td "[STREET_ADDRESS], [GEOGRAPHIC_DATA], [GEOGRAPHIC_DATA] 14228" at bounding box center [778, 373] width 121 height 27
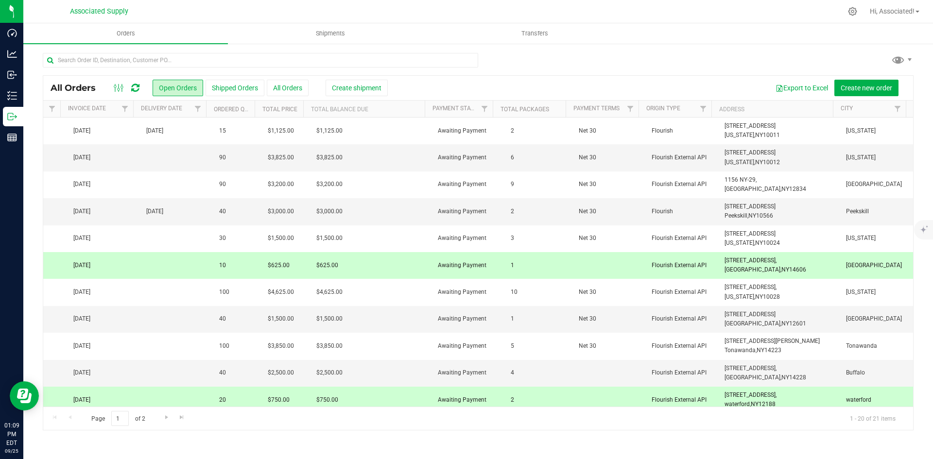
click at [775, 398] on span "[STREET_ADDRESS]," at bounding box center [750, 395] width 52 height 7
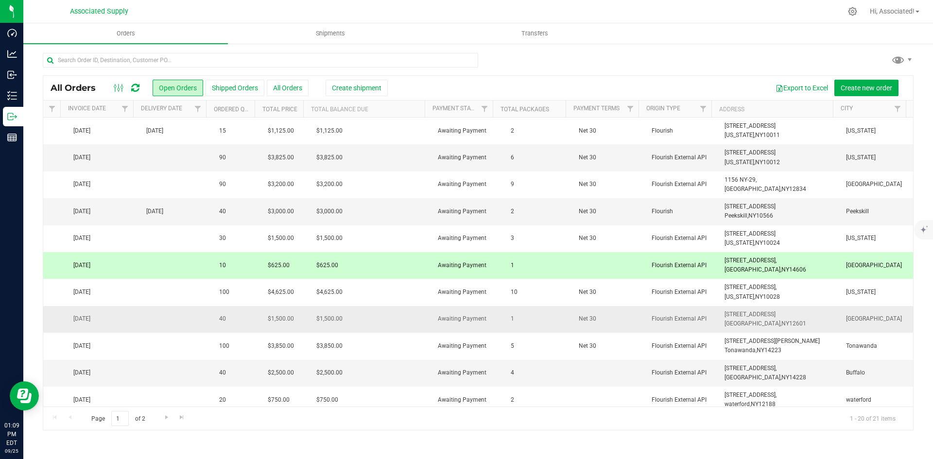
drag, startPoint x: 791, startPoint y: 322, endPoint x: 699, endPoint y: 316, distance: 92.4
click at [699, 316] on tr "Action Action Cancel order Clone order Edit order Mark as fully paid Order audi…" at bounding box center [53, 319] width 1720 height 27
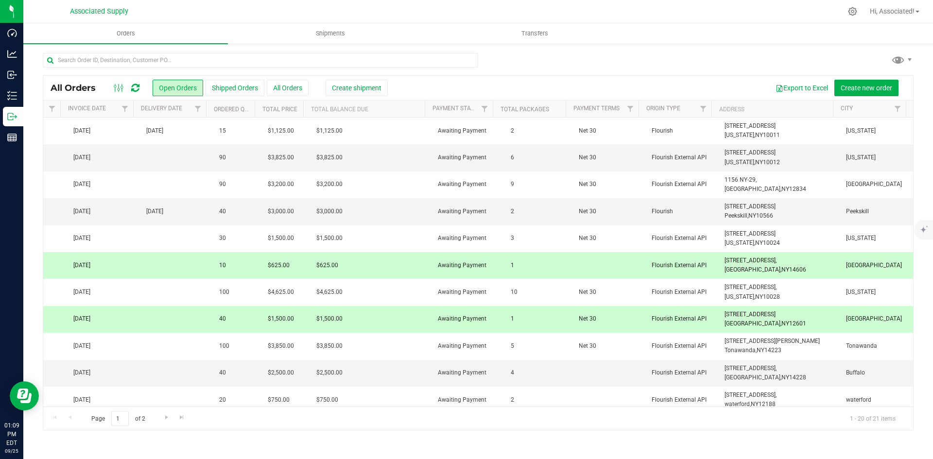
click at [776, 268] on td "[STREET_ADDRESS], [GEOGRAPHIC_DATA], [GEOGRAPHIC_DATA] 14606" at bounding box center [778, 265] width 121 height 27
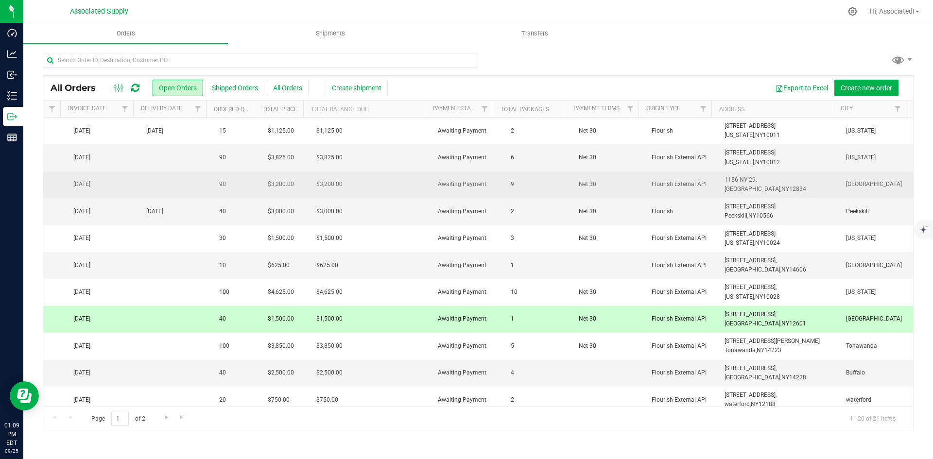
click at [732, 193] on span "1156 NY-29, [GEOGRAPHIC_DATA], [GEOGRAPHIC_DATA] 12834" at bounding box center [765, 184] width 82 height 18
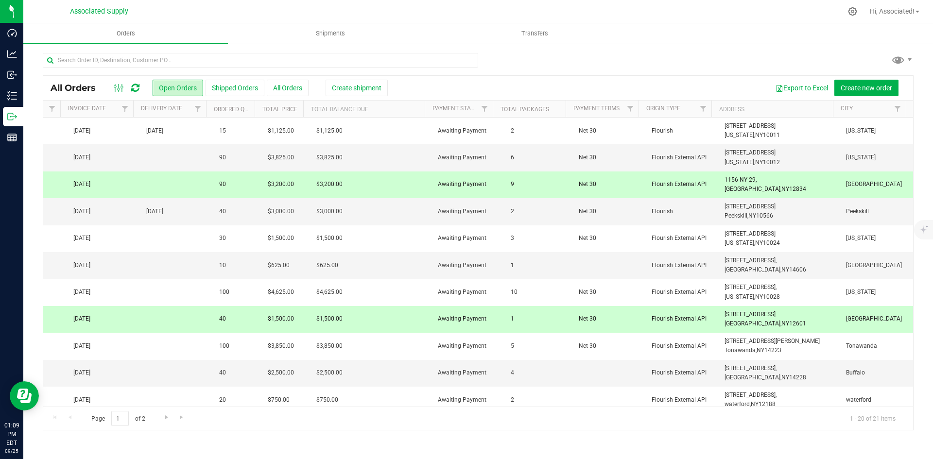
drag, startPoint x: 785, startPoint y: 189, endPoint x: 712, endPoint y: 178, distance: 74.6
click at [718, 178] on td "1156 NY-29, [GEOGRAPHIC_DATA], [GEOGRAPHIC_DATA] 12834" at bounding box center [778, 184] width 121 height 27
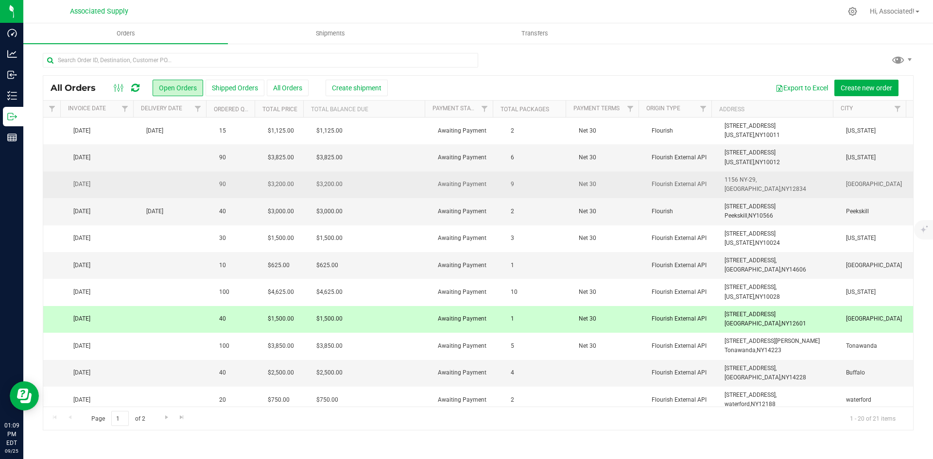
copy span "1156 NY-29, [GEOGRAPHIC_DATA]"
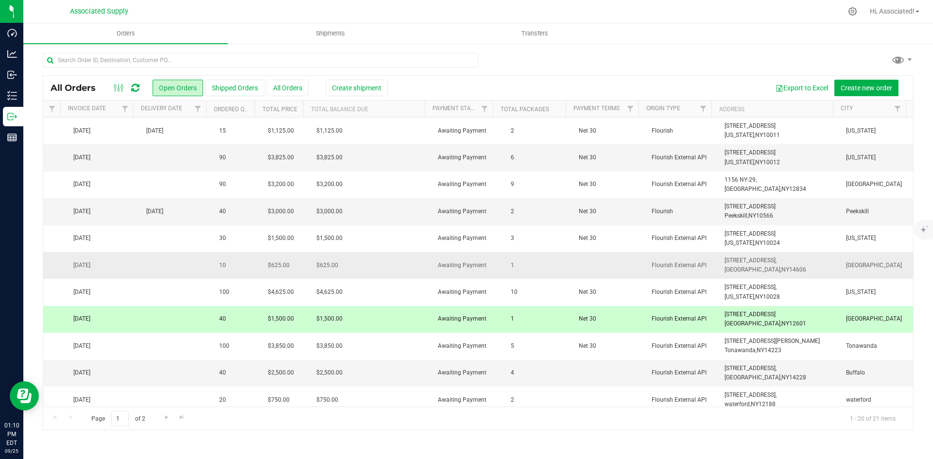
scroll to position [97, 857]
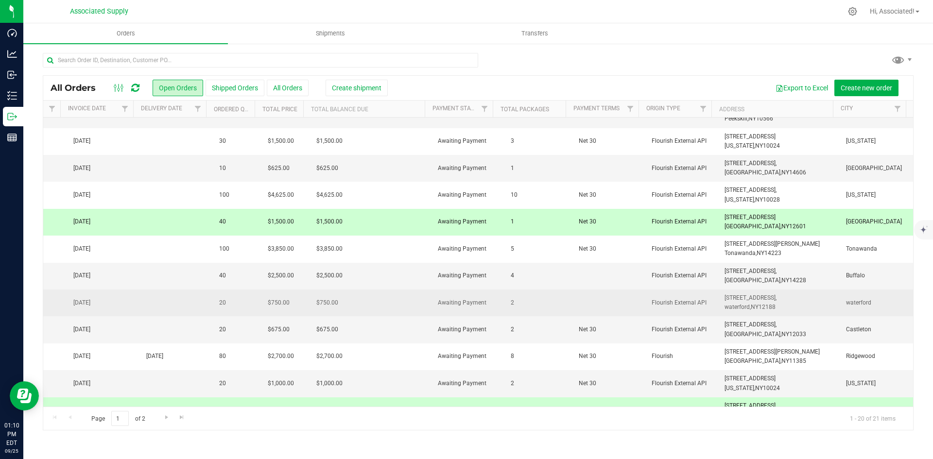
drag, startPoint x: 783, startPoint y: 307, endPoint x: 715, endPoint y: 303, distance: 67.7
click at [718, 303] on td "[STREET_ADDRESS], [GEOGRAPHIC_DATA], [GEOGRAPHIC_DATA] 12188" at bounding box center [778, 303] width 121 height 27
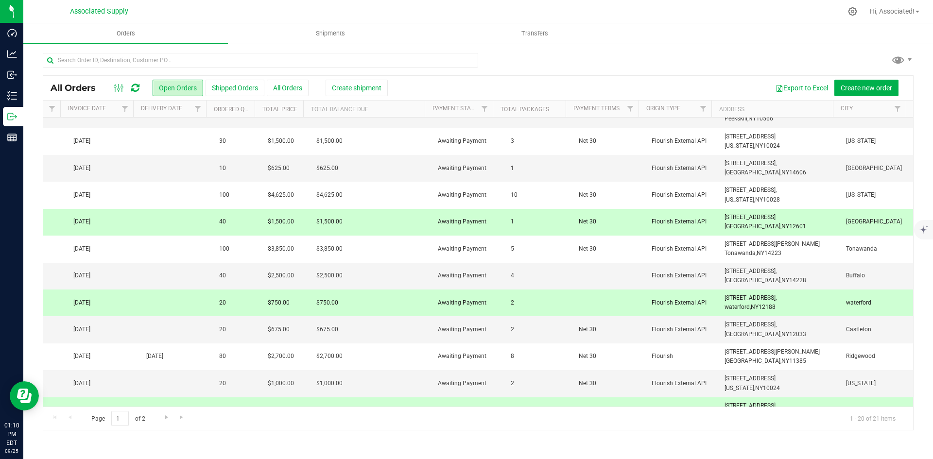
copy span "[STREET_ADDRESS]"
click at [779, 218] on span "[STREET_ADDRESS] [GEOGRAPHIC_DATA], [GEOGRAPHIC_DATA] 12601" at bounding box center [765, 222] width 82 height 18
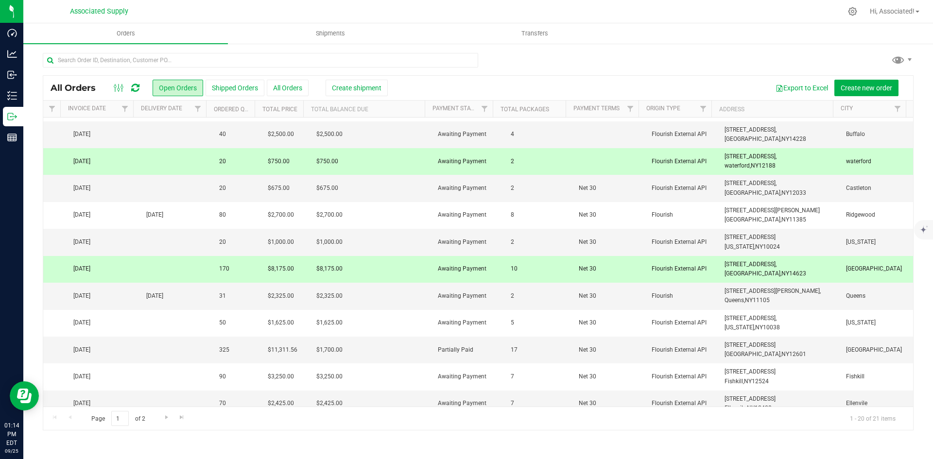
scroll to position [243, 857]
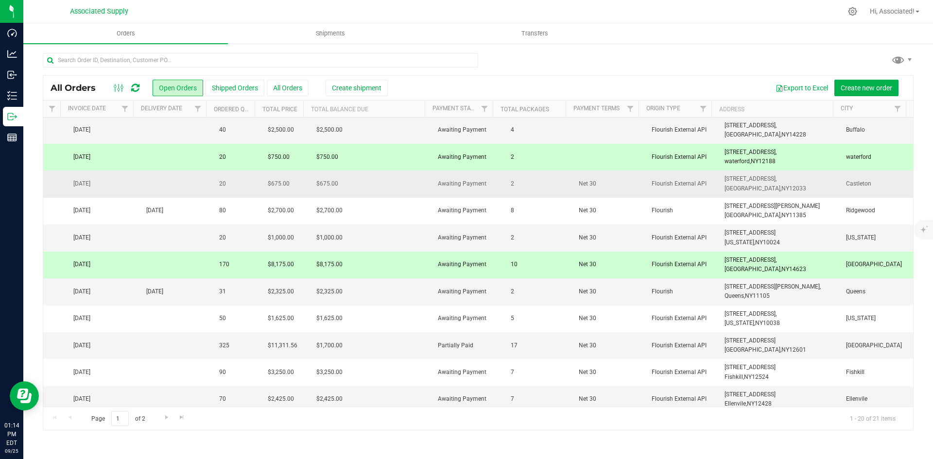
click at [771, 186] on td "[STREET_ADDRESS], [GEOGRAPHIC_DATA], [GEOGRAPHIC_DATA] 12033" at bounding box center [778, 183] width 121 height 27
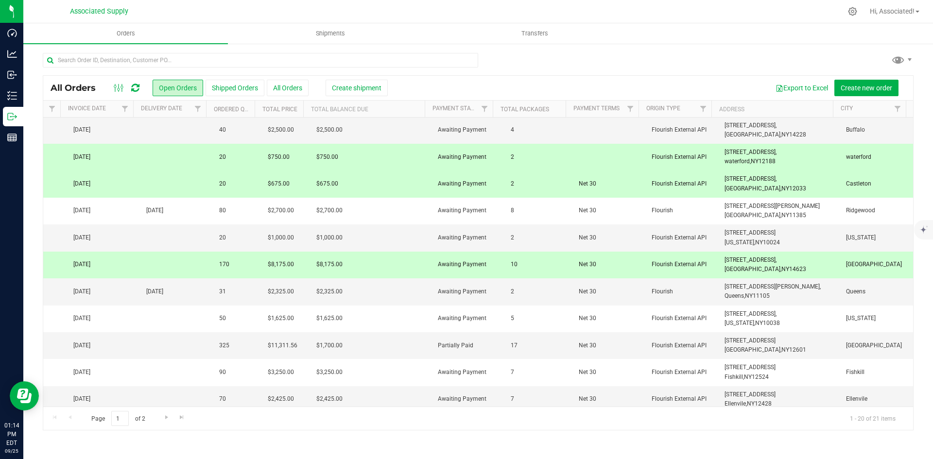
click at [789, 189] on span "12033" at bounding box center [797, 188] width 17 height 7
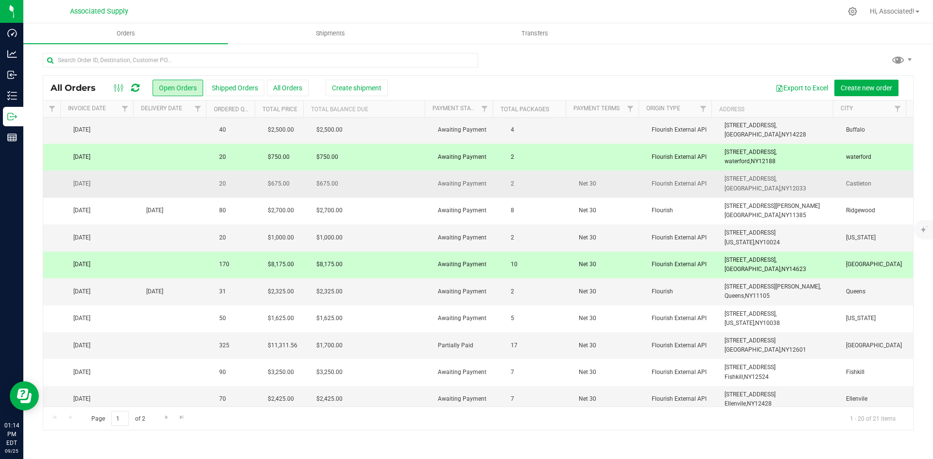
drag, startPoint x: 772, startPoint y: 188, endPoint x: 715, endPoint y: 182, distance: 57.6
click at [718, 182] on td "[STREET_ADDRESS], [GEOGRAPHIC_DATA], [GEOGRAPHIC_DATA] 12033" at bounding box center [778, 183] width 121 height 27
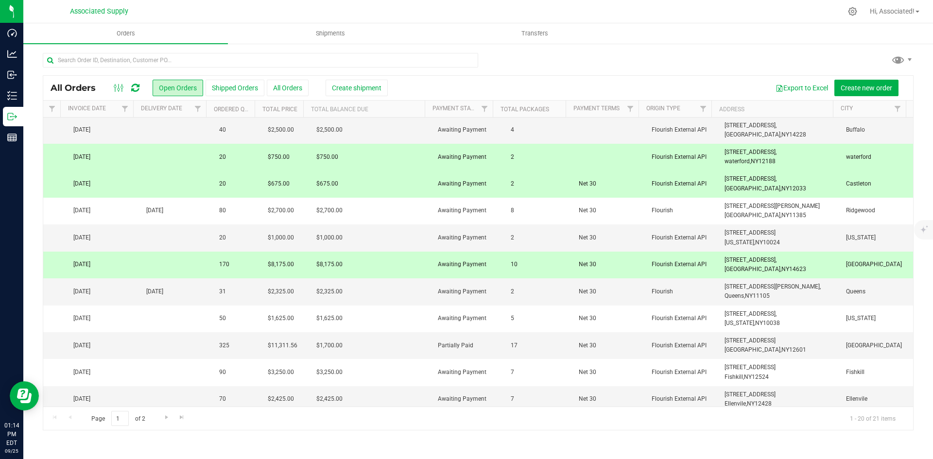
drag, startPoint x: 717, startPoint y: 180, endPoint x: 694, endPoint y: 171, distance: 25.2
click at [694, 171] on td "Flourish External API" at bounding box center [682, 183] width 73 height 27
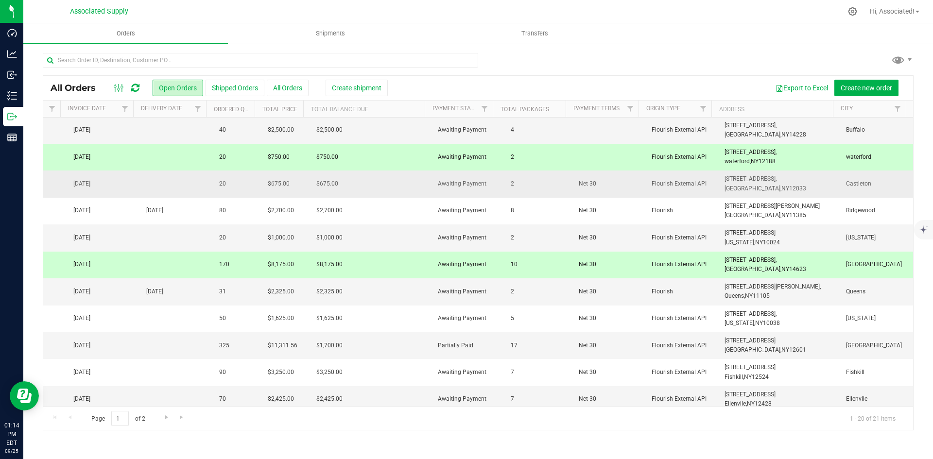
drag, startPoint x: 770, startPoint y: 190, endPoint x: 709, endPoint y: 185, distance: 61.5
click at [709, 185] on tr "Action Action Cancel order Clone order Edit order Mark as fully paid Order audi…" at bounding box center [53, 183] width 1720 height 27
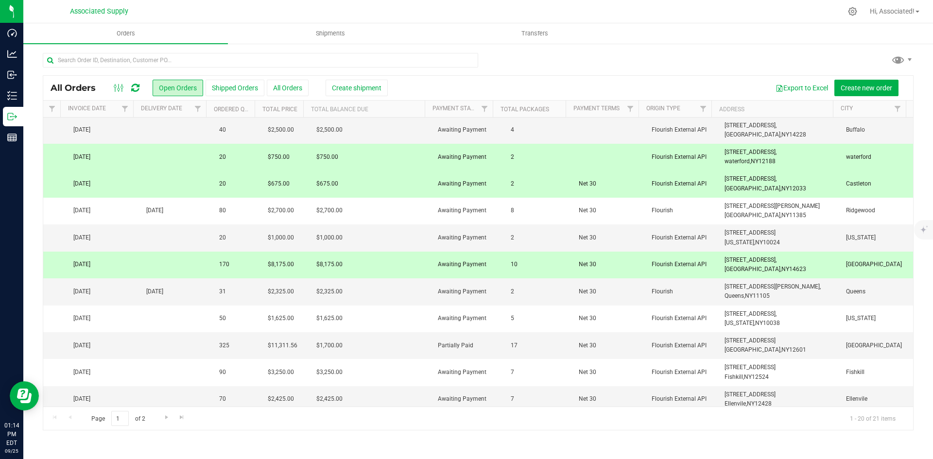
copy tr "[STREET_ADDRESS]"
click at [758, 164] on span "12188" at bounding box center [766, 161] width 17 height 7
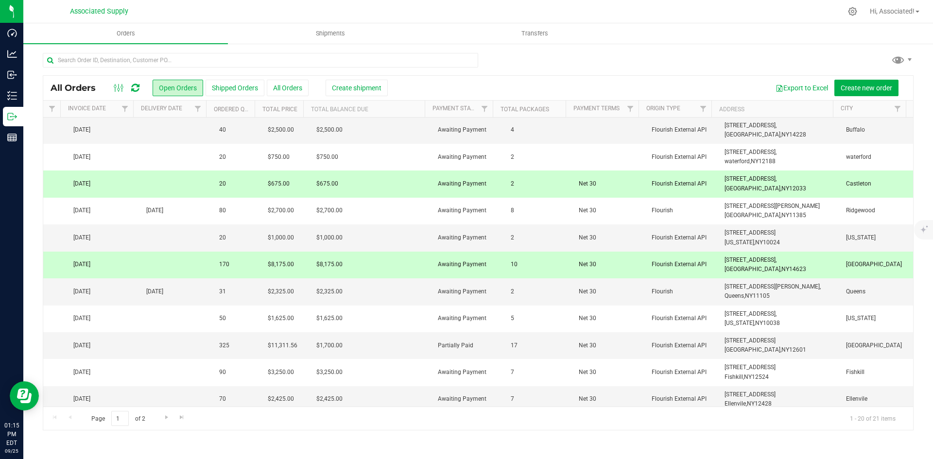
click at [768, 193] on td "[STREET_ADDRESS], [GEOGRAPHIC_DATA], [GEOGRAPHIC_DATA] 12033" at bounding box center [778, 183] width 121 height 27
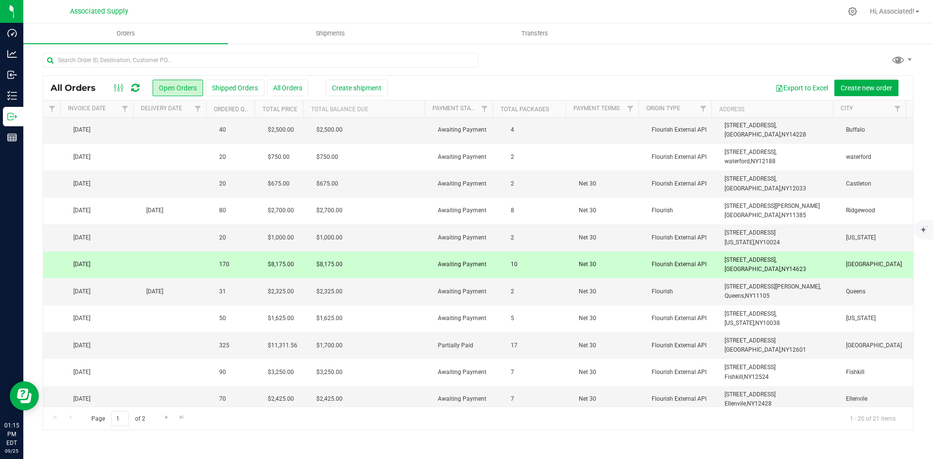
click at [759, 256] on span "[STREET_ADDRESS], [GEOGRAPHIC_DATA], [GEOGRAPHIC_DATA] 14623" at bounding box center [765, 265] width 82 height 18
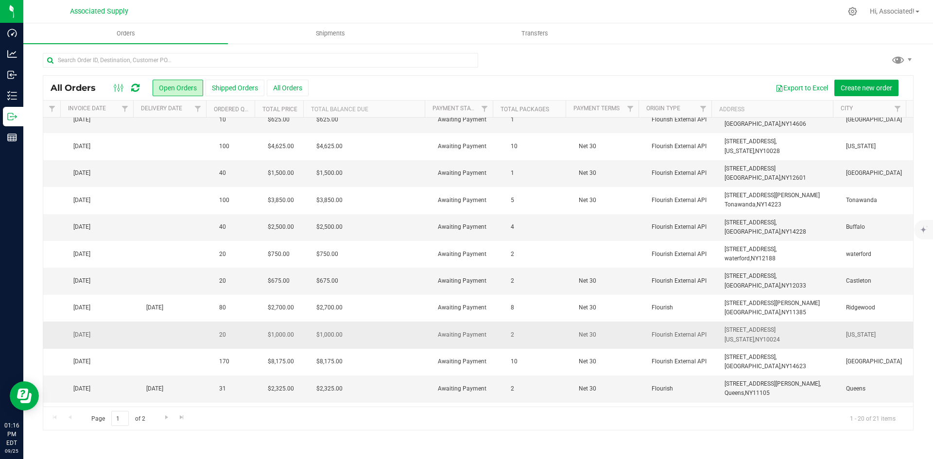
scroll to position [0, 857]
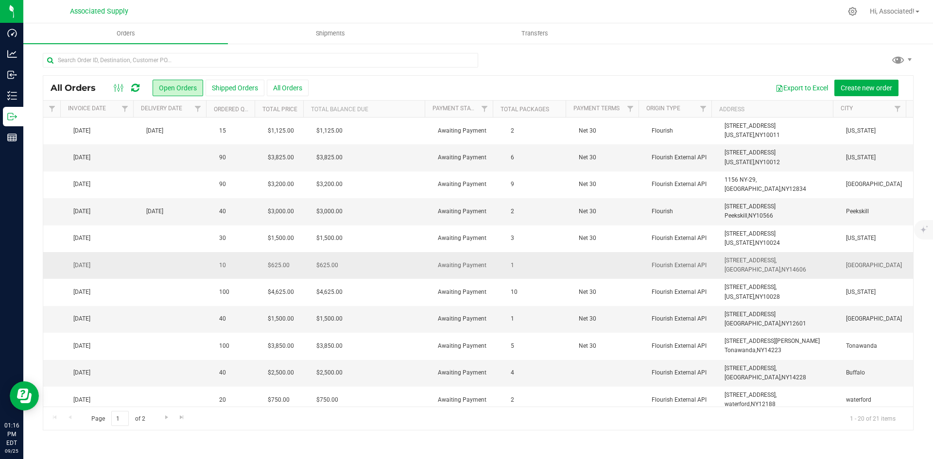
drag, startPoint x: 777, startPoint y: 266, endPoint x: 710, endPoint y: 261, distance: 66.7
click at [710, 261] on tr "Action Action Cancel order Clone order Edit order Mark as fully paid Order audi…" at bounding box center [53, 265] width 1720 height 27
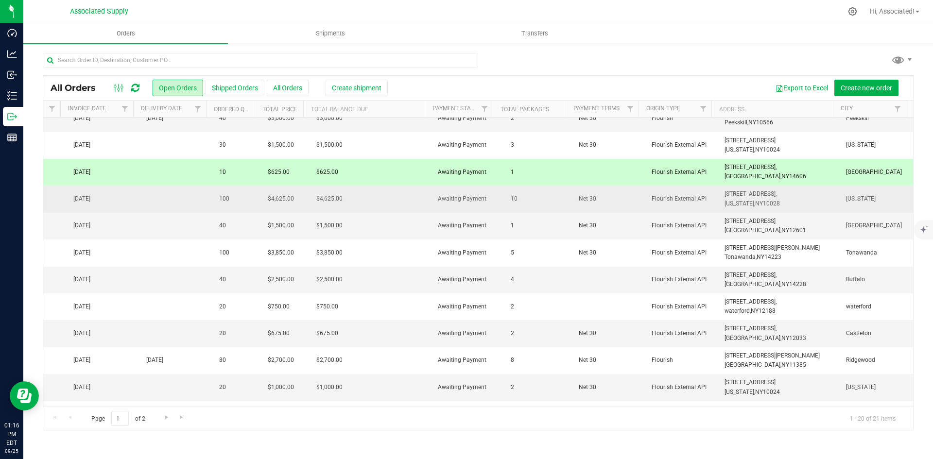
scroll to position [97, 857]
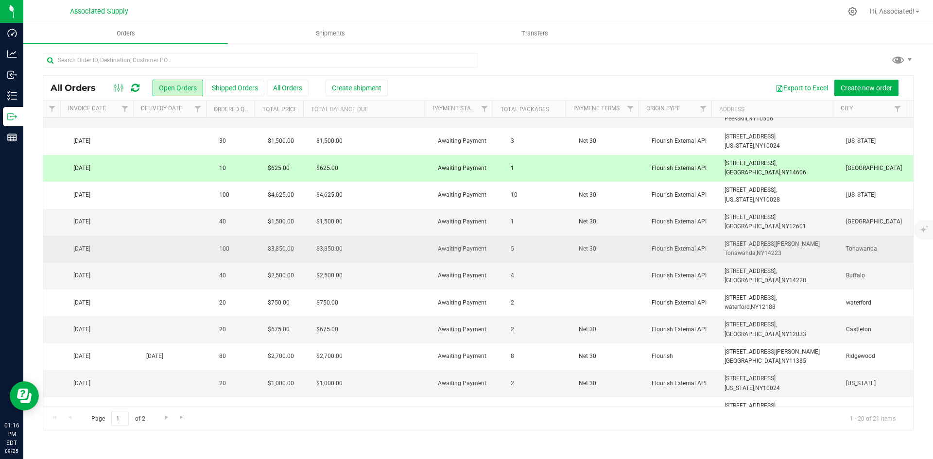
drag, startPoint x: 782, startPoint y: 253, endPoint x: 705, endPoint y: 241, distance: 77.7
click at [705, 241] on tr "Action Action Cancel order Clone order Edit order Mark as fully paid Order audi…" at bounding box center [53, 249] width 1720 height 27
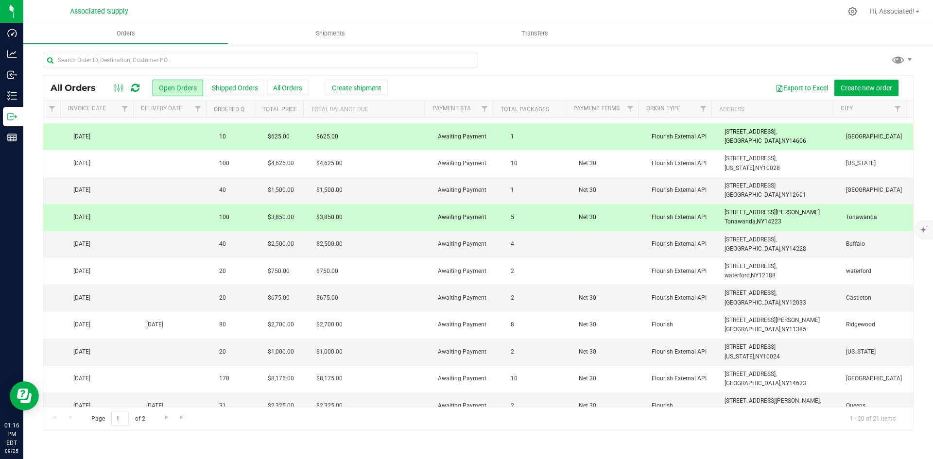
scroll to position [146, 857]
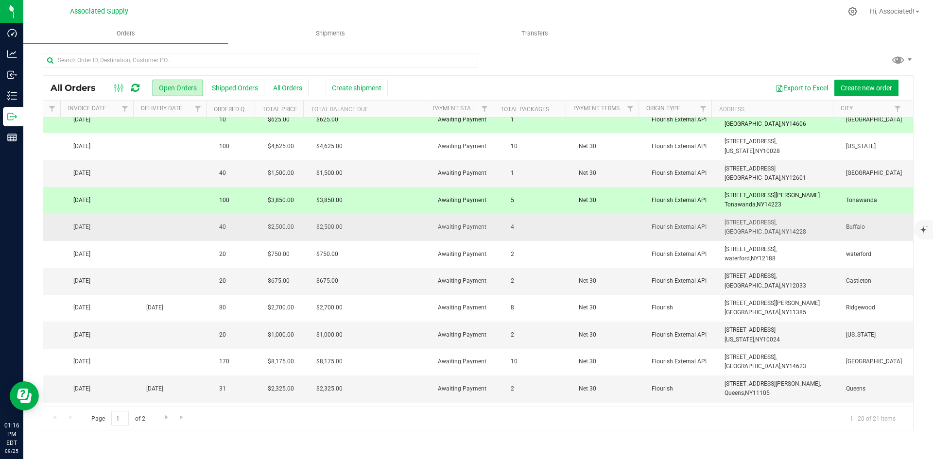
drag, startPoint x: 767, startPoint y: 236, endPoint x: 713, endPoint y: 228, distance: 55.0
click at [718, 228] on td "[STREET_ADDRESS], [GEOGRAPHIC_DATA], [GEOGRAPHIC_DATA] 14228" at bounding box center [778, 227] width 121 height 27
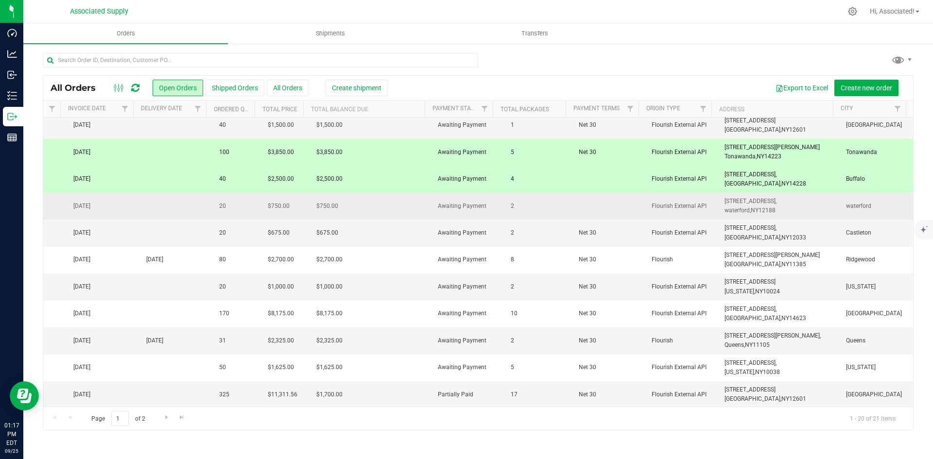
scroll to position [194, 857]
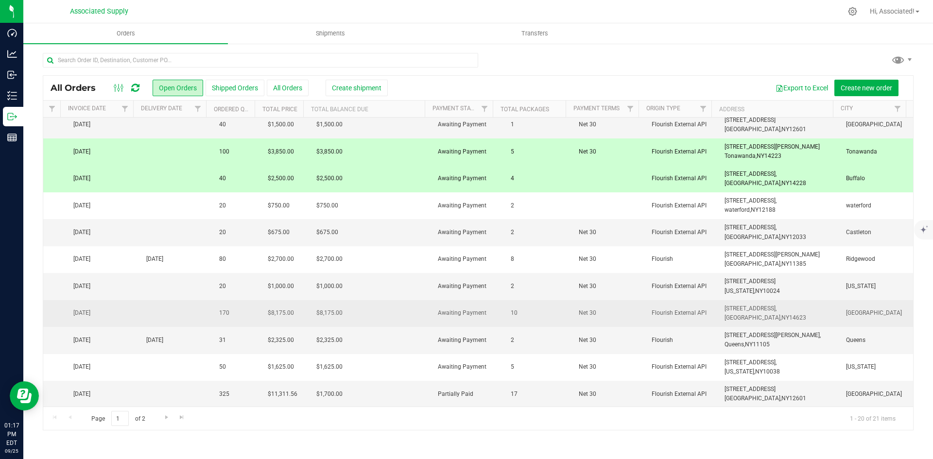
drag, startPoint x: 779, startPoint y: 315, endPoint x: 696, endPoint y: 314, distance: 82.6
click at [696, 314] on tr "Action Action Cancel order Clone order Edit order Mark as fully paid Order audi…" at bounding box center [53, 313] width 1720 height 27
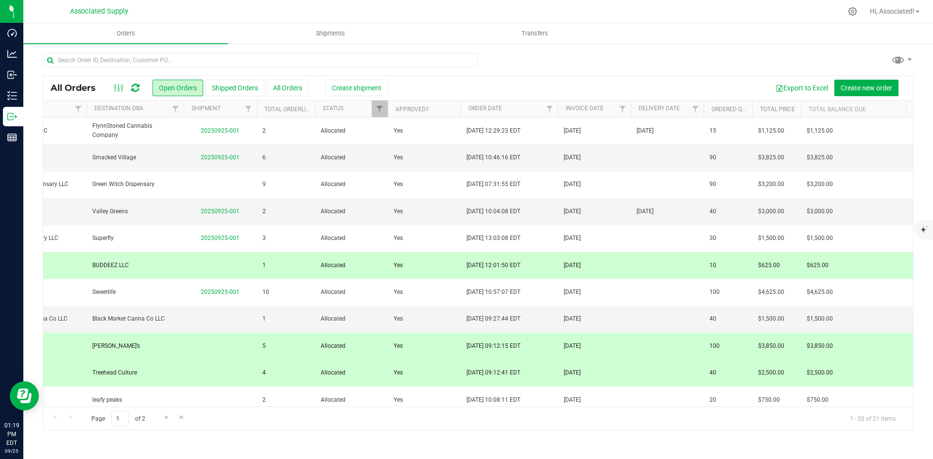
scroll to position [0, 347]
